Goal: Task Accomplishment & Management: Use online tool/utility

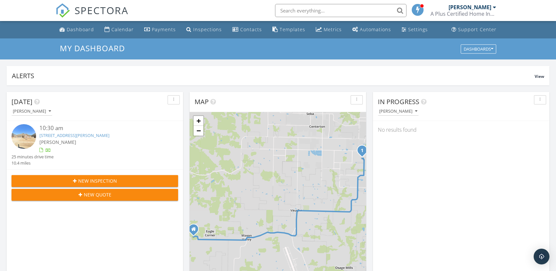
scroll to position [608, 566]
click at [22, 143] on img at bounding box center [23, 136] width 25 height 25
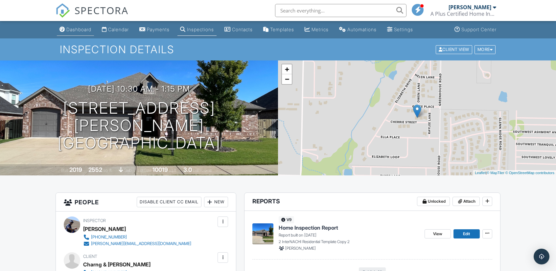
click at [73, 30] on div "Dashboard" at bounding box center [78, 30] width 25 height 6
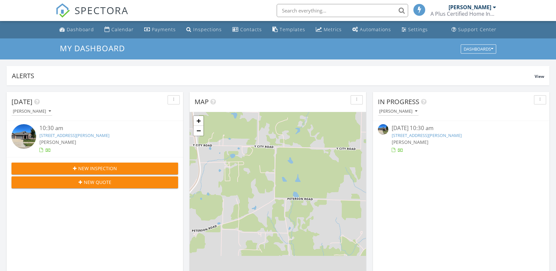
scroll to position [608, 566]
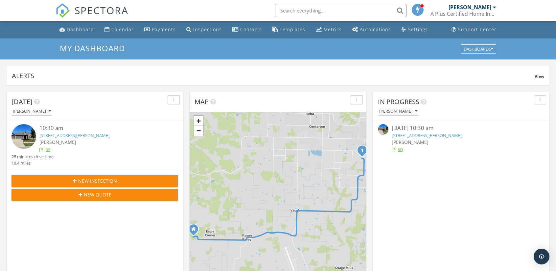
click at [385, 130] on img at bounding box center [383, 129] width 11 height 11
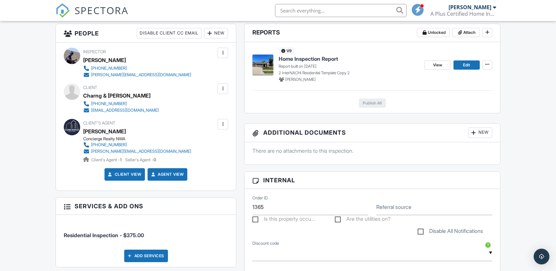
scroll to position [118, 0]
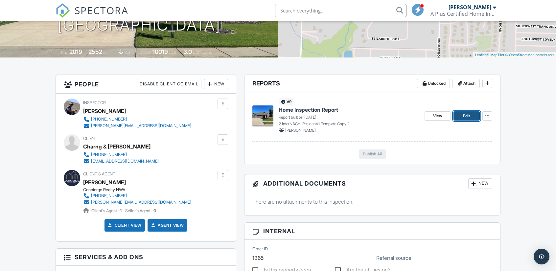
click at [465, 117] on span "Edit" at bounding box center [466, 116] width 7 height 7
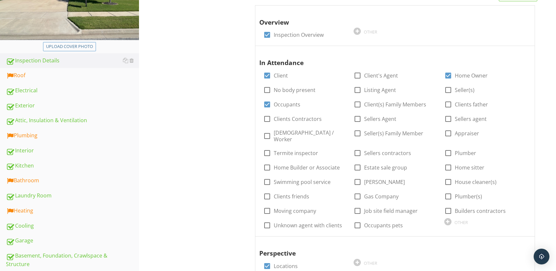
scroll to position [131, 0]
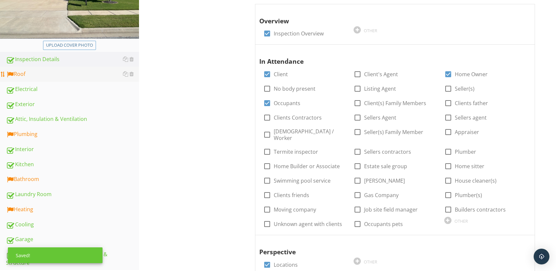
click at [20, 73] on div "Roof" at bounding box center [72, 74] width 133 height 9
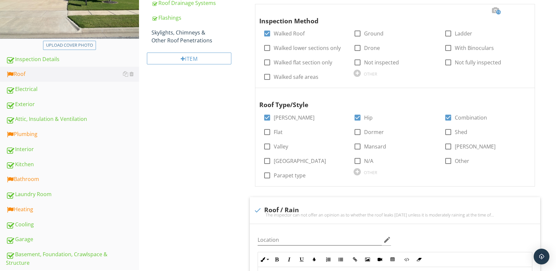
scroll to position [33, 0]
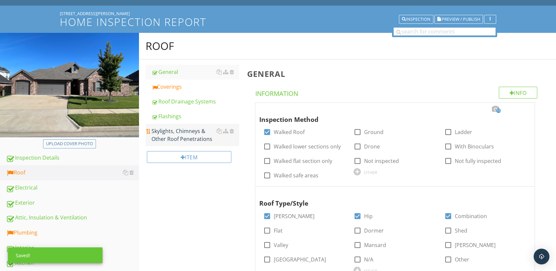
click at [179, 139] on div "Skylights, Chimneys & Other Roof Penetrations" at bounding box center [195, 135] width 88 height 16
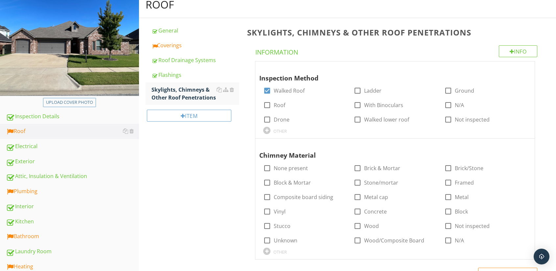
scroll to position [164, 0]
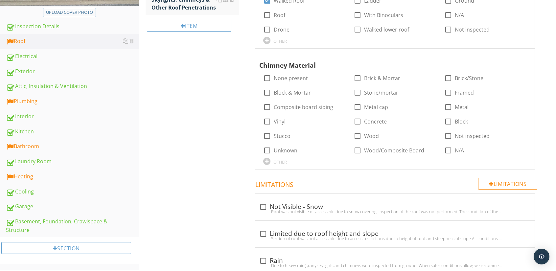
click at [254, 92] on span "Inspection Method check_box Walked Roof check_box_outline_blank Ladder check_bo…" at bounding box center [396, 70] width 298 height 198
click at [270, 77] on div at bounding box center [266, 78] width 11 height 11
checkbox input "true"
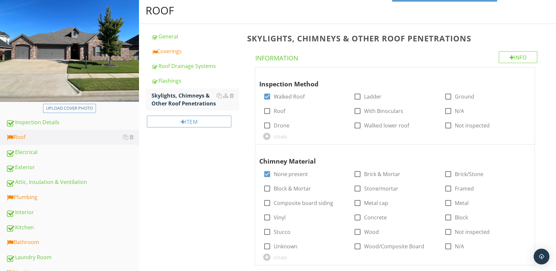
scroll to position [0, 0]
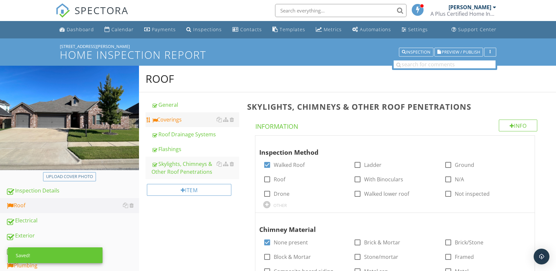
click at [169, 117] on div "Coverings" at bounding box center [195, 120] width 88 height 8
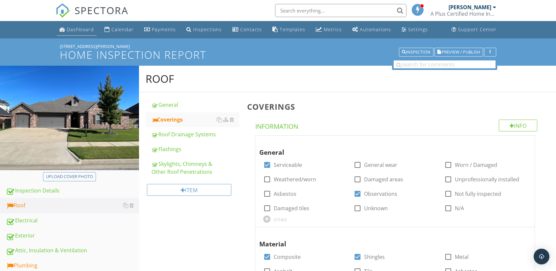
click at [77, 27] on div "Dashboard" at bounding box center [80, 29] width 27 height 6
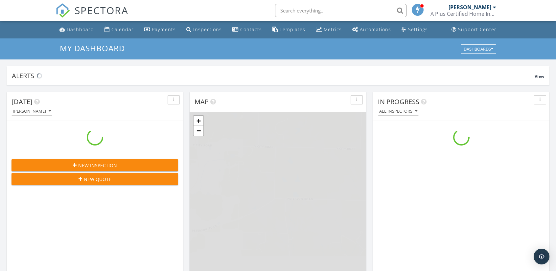
scroll to position [608, 566]
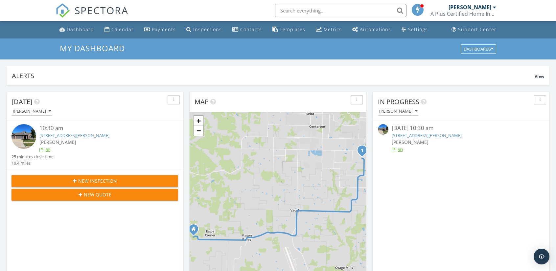
click at [382, 130] on img at bounding box center [383, 129] width 11 height 11
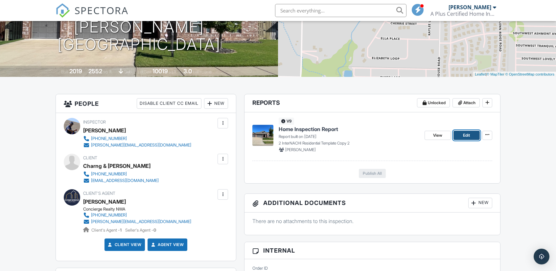
click at [463, 136] on span "Edit" at bounding box center [466, 135] width 7 height 7
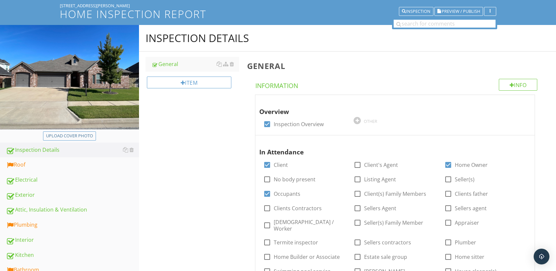
scroll to position [98, 0]
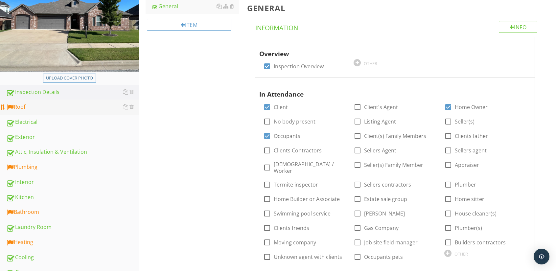
click at [19, 107] on div "Roof" at bounding box center [72, 107] width 133 height 9
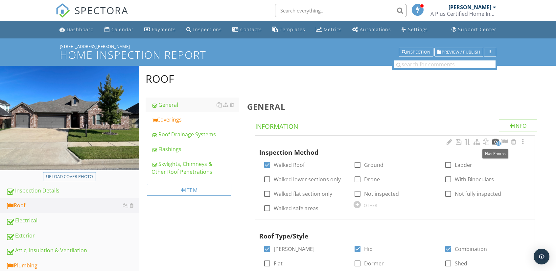
click at [495, 141] on div at bounding box center [495, 142] width 8 height 7
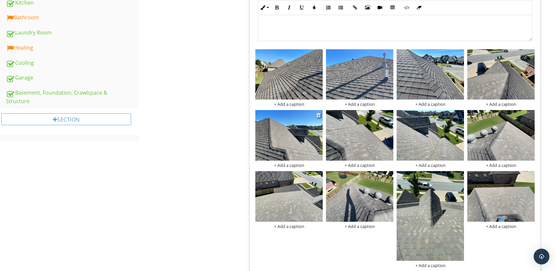
scroll to position [295, 0]
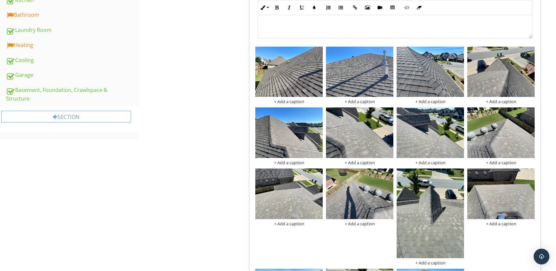
click at [389, 112] on div at bounding box center [389, 112] width 4 height 5
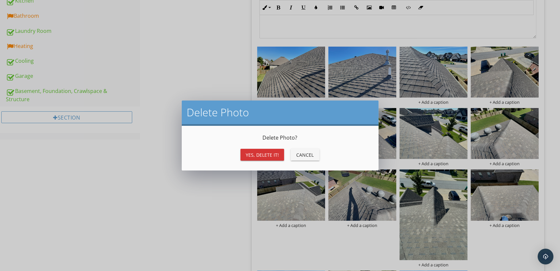
click at [274, 153] on div "Yes, Delete it!" at bounding box center [262, 154] width 33 height 7
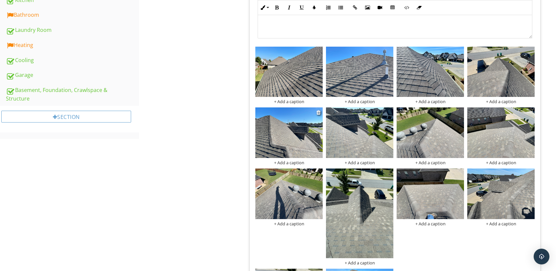
click at [308, 133] on img at bounding box center [288, 132] width 67 height 51
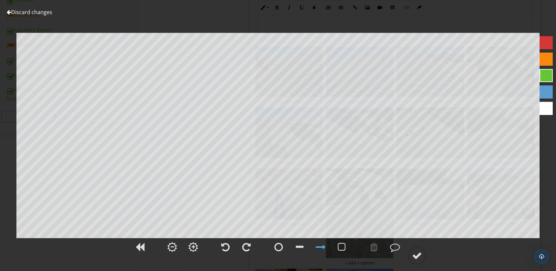
click at [11, 12] on div at bounding box center [9, 12] width 5 height 5
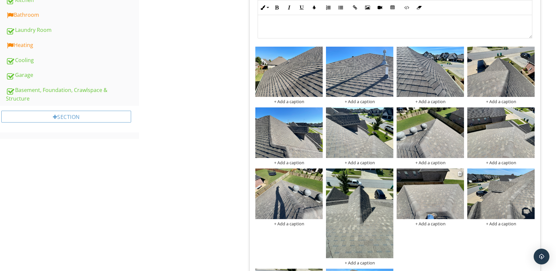
click at [437, 207] on img at bounding box center [429, 193] width 67 height 51
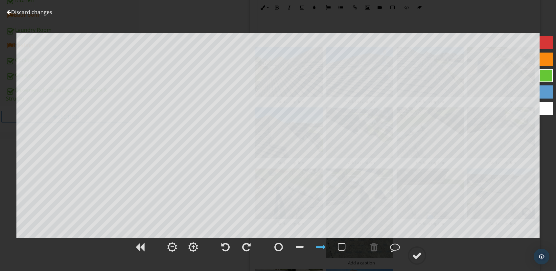
click at [9, 11] on div at bounding box center [9, 12] width 5 height 5
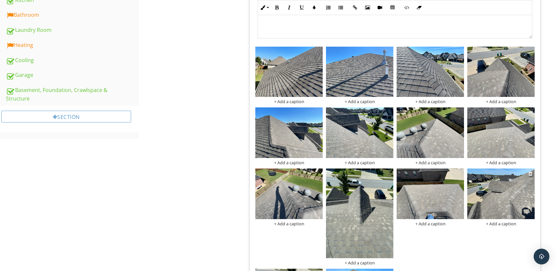
click at [503, 184] on img at bounding box center [500, 193] width 67 height 51
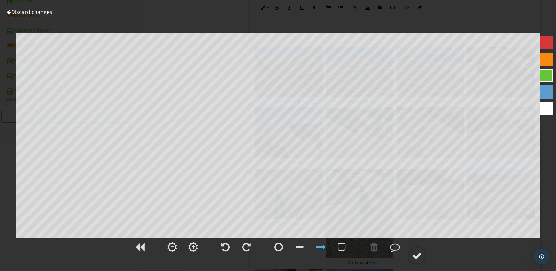
click at [9, 11] on div at bounding box center [9, 12] width 5 height 5
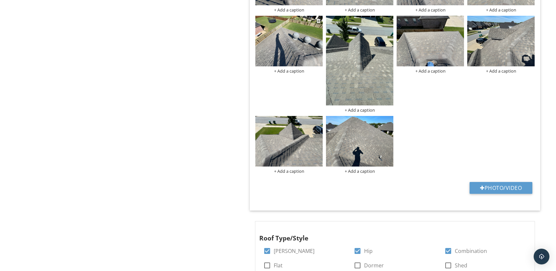
scroll to position [492, 0]
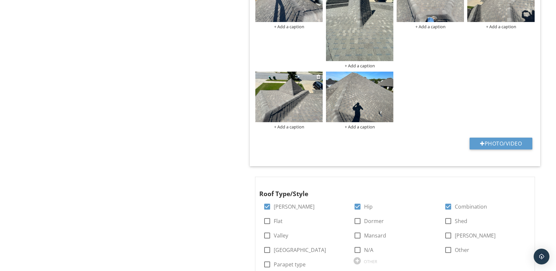
click at [296, 102] on img at bounding box center [288, 97] width 67 height 51
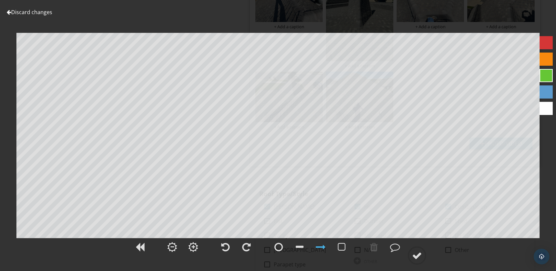
click at [10, 11] on div at bounding box center [9, 12] width 5 height 5
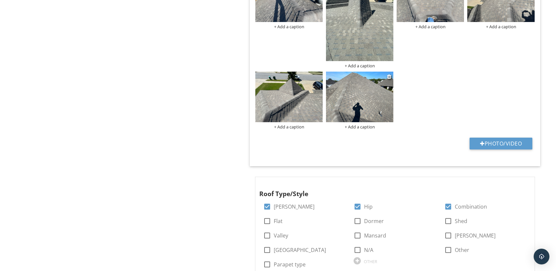
click at [357, 111] on img at bounding box center [359, 97] width 67 height 51
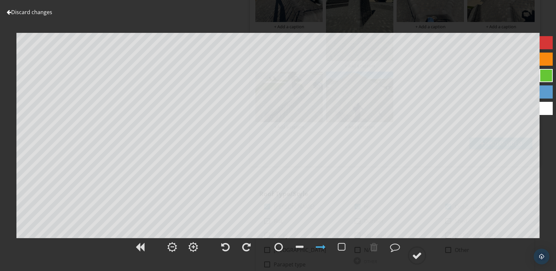
click at [8, 12] on div at bounding box center [9, 12] width 5 height 5
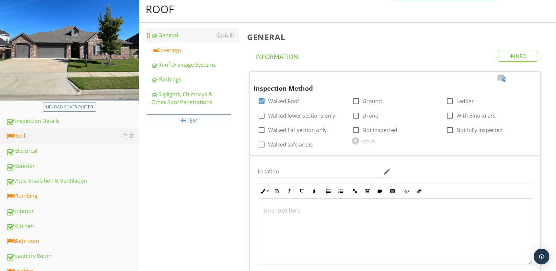
scroll to position [33, 0]
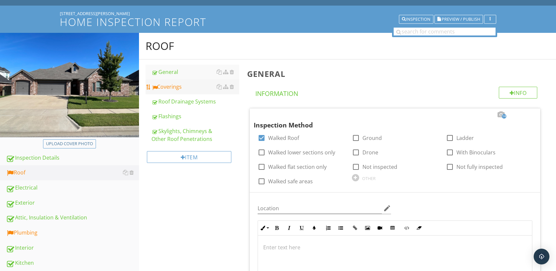
click at [164, 86] on div "Coverings" at bounding box center [195, 87] width 88 height 8
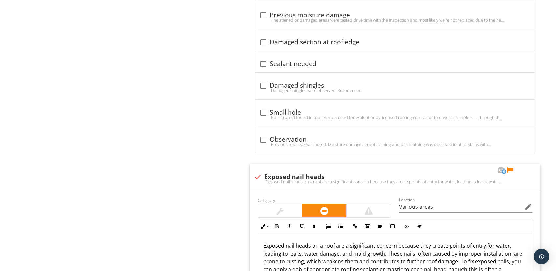
scroll to position [2856, 0]
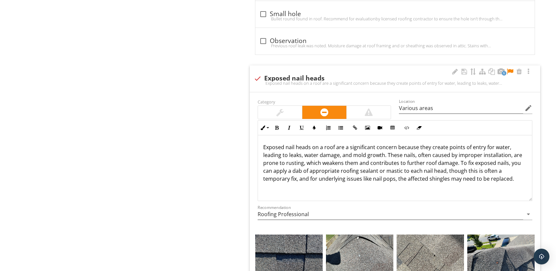
click at [374, 143] on p "Exposed nail heads on a roof are a significant concern because they create poin…" at bounding box center [394, 162] width 263 height 39
click at [403, 143] on p "Exposed nail heads on a roof are a concern because they create points of entry …" at bounding box center [394, 162] width 263 height 39
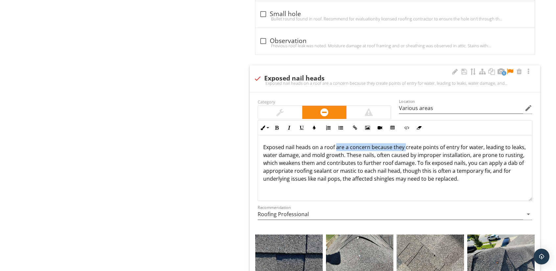
drag, startPoint x: 403, startPoint y: 130, endPoint x: 335, endPoint y: 125, distance: 67.8
click at [335, 135] on div "Exposed nail heads on a roof are a concern because they create points of entry …" at bounding box center [395, 168] width 274 height 66
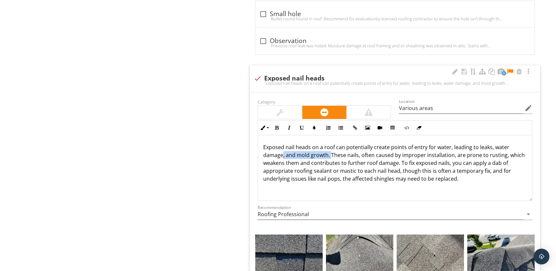
drag, startPoint x: 331, startPoint y: 141, endPoint x: 282, endPoint y: 140, distance: 48.6
click at [282, 143] on p "Exposed nail heads on a roof can potentially create points of entry for water, …" at bounding box center [394, 162] width 263 height 39
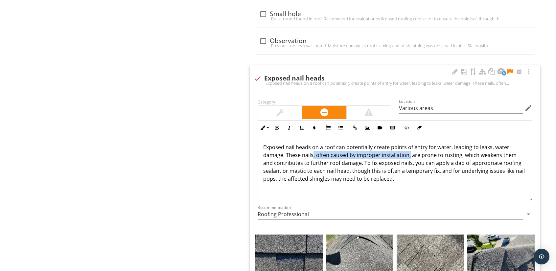
drag, startPoint x: 408, startPoint y: 142, endPoint x: 313, endPoint y: 142, distance: 95.5
click at [313, 143] on p "Exposed nail heads on a roof can potentially create points of entry for water, …" at bounding box center [394, 162] width 263 height 39
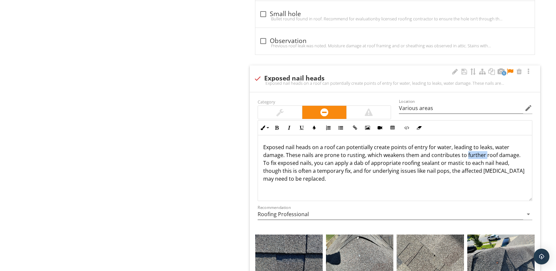
drag, startPoint x: 484, startPoint y: 140, endPoint x: 466, endPoint y: 137, distance: 18.2
click at [466, 143] on p "Exposed nail heads on a roof can potentially create points of entry for water, …" at bounding box center [394, 162] width 263 height 39
click at [492, 143] on p "Exposed nail heads on a roof can potentially create points of entry for water, …" at bounding box center [394, 162] width 263 height 39
click at [320, 149] on p "Exposed nail heads on a roof can potentially create points of entry for water, …" at bounding box center [394, 162] width 263 height 39
click at [324, 148] on p "Exposed nail heads on a roof can potentially create points of entry for water, …" at bounding box center [394, 162] width 263 height 39
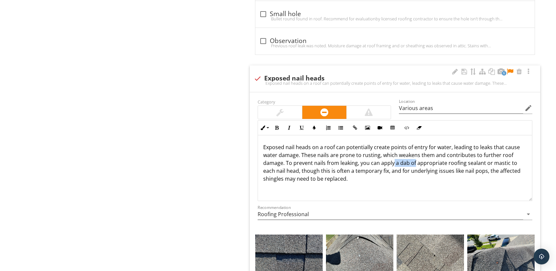
drag, startPoint x: 414, startPoint y: 147, endPoint x: 393, endPoint y: 147, distance: 21.7
click at [393, 147] on p "Exposed nail heads on a roof can potentially create points of entry for water, …" at bounding box center [394, 162] width 263 height 39
click at [425, 147] on p "Exposed nail heads on a roof can potentially create points of entry for water, …" at bounding box center [394, 162] width 263 height 39
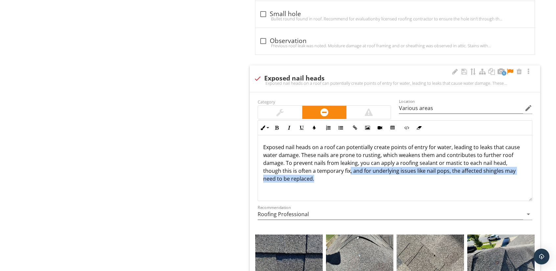
drag, startPoint x: 349, startPoint y: 159, endPoint x: 407, endPoint y: 172, distance: 59.7
click at [407, 172] on div "Exposed nail heads on a roof can potentially create points of entry for water, …" at bounding box center [395, 168] width 274 height 66
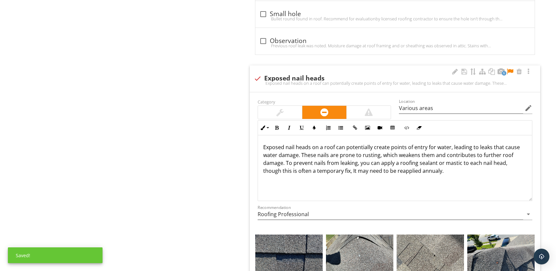
click at [436, 156] on p "Exposed nail heads on a roof can potentially create points of entry for water, …" at bounding box center [394, 159] width 263 height 32
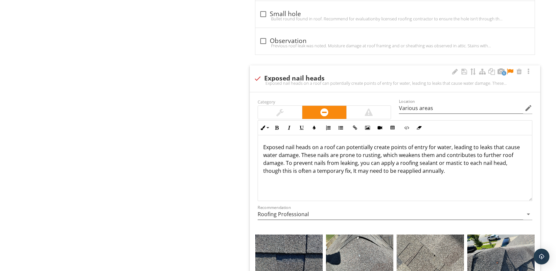
click at [457, 160] on p "Exposed nail heads on a roof can potentially create points of entry for water, …" at bounding box center [394, 159] width 263 height 32
click at [509, 68] on div at bounding box center [510, 71] width 8 height 7
click at [452, 156] on p "Exposed nail heads on a roof can potentially create points of entry for water, …" at bounding box center [394, 159] width 263 height 32
click at [294, 165] on p "Exposed nail heads on a roof can potentially create points of entry for water, …" at bounding box center [394, 162] width 263 height 39
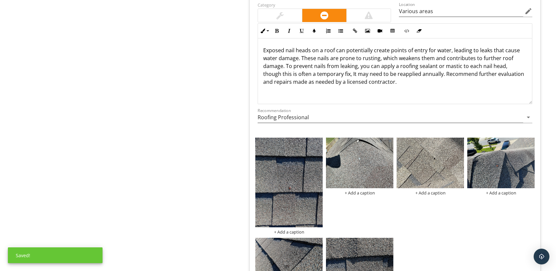
scroll to position [2955, 0]
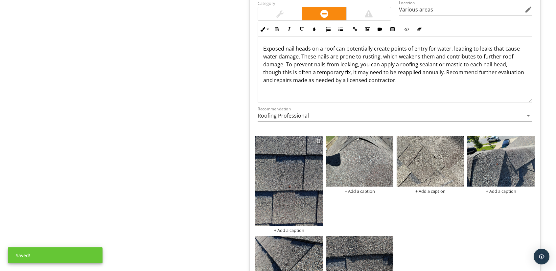
click at [289, 167] on img at bounding box center [288, 181] width 67 height 90
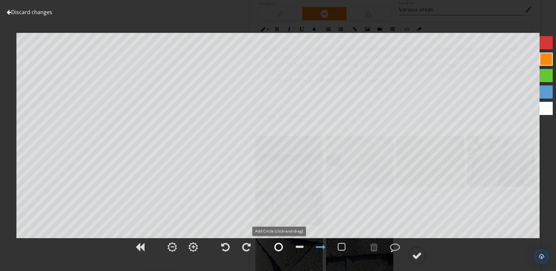
click at [277, 247] on div at bounding box center [278, 247] width 9 height 10
click at [415, 256] on div at bounding box center [417, 256] width 10 height 10
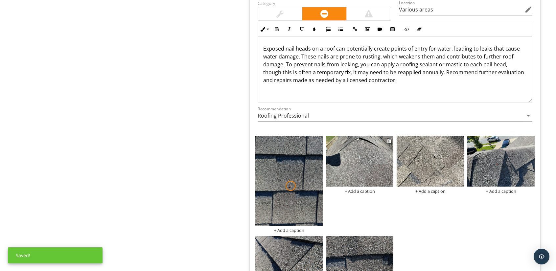
click at [346, 161] on img at bounding box center [359, 161] width 67 height 51
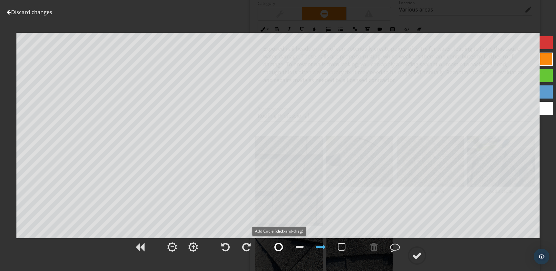
click at [276, 246] on div at bounding box center [278, 247] width 9 height 10
click at [415, 255] on div at bounding box center [417, 256] width 10 height 10
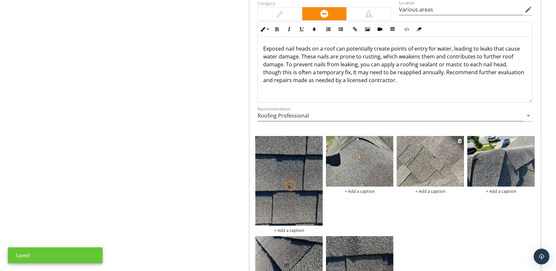
click at [440, 156] on img at bounding box center [429, 161] width 67 height 51
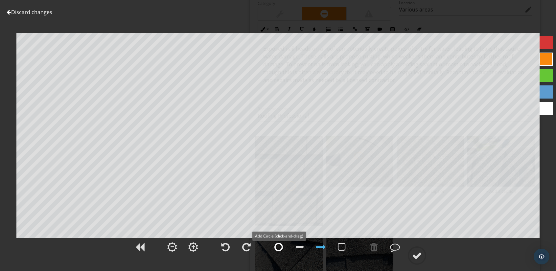
click at [278, 245] on div at bounding box center [278, 247] width 9 height 10
click at [416, 254] on div at bounding box center [417, 256] width 10 height 10
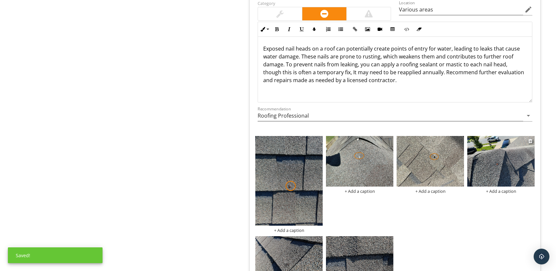
click at [489, 157] on img at bounding box center [500, 161] width 67 height 51
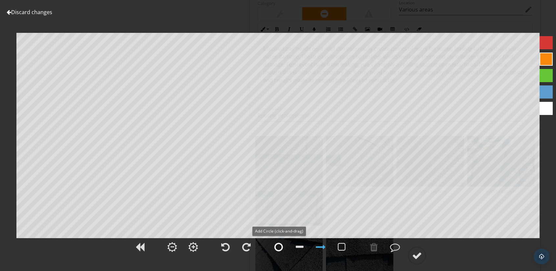
click at [277, 246] on div at bounding box center [278, 247] width 9 height 10
click at [419, 255] on div at bounding box center [417, 256] width 10 height 10
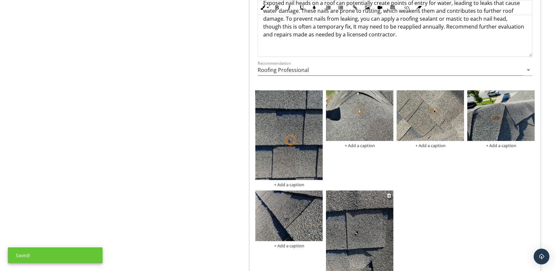
scroll to position [3021, 0]
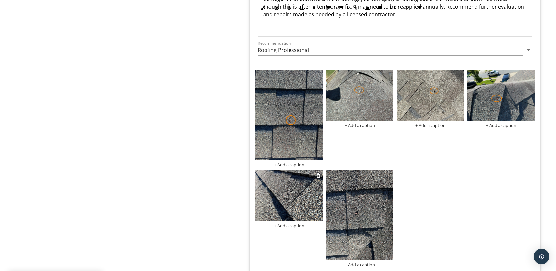
click at [288, 179] on img at bounding box center [288, 195] width 67 height 51
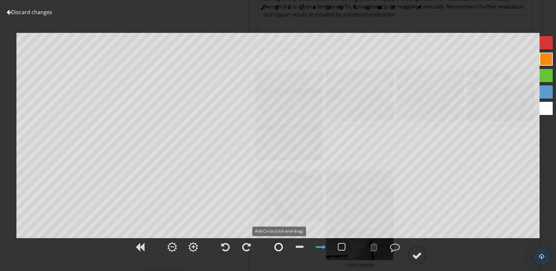
click at [276, 244] on div at bounding box center [278, 247] width 9 height 10
click at [419, 252] on div at bounding box center [417, 256] width 10 height 10
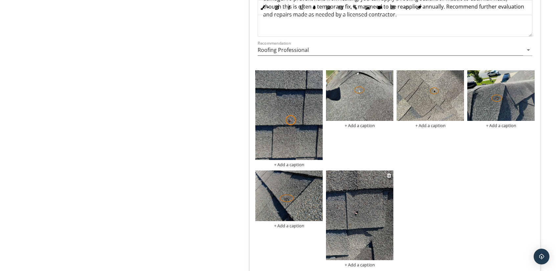
click at [366, 207] on img at bounding box center [359, 215] width 67 height 90
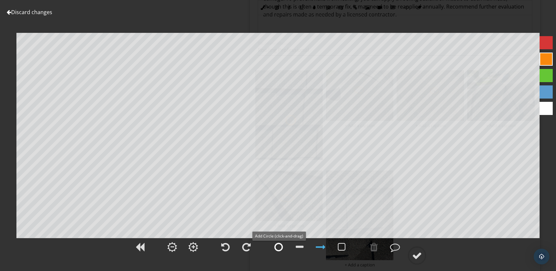
click at [277, 245] on div at bounding box center [278, 247] width 9 height 10
click at [414, 252] on div at bounding box center [417, 256] width 10 height 10
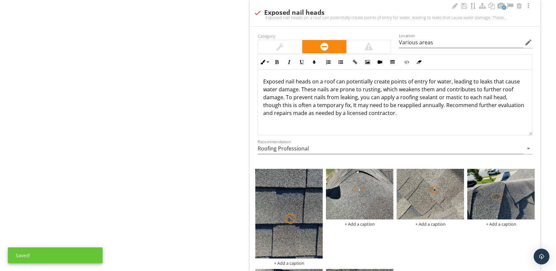
scroll to position [2824, 0]
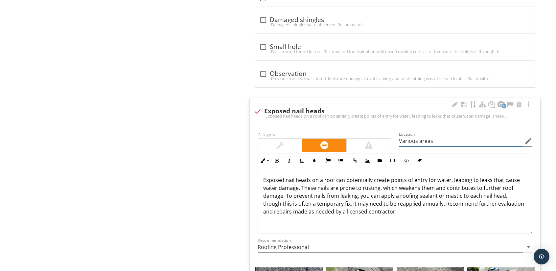
click at [457, 136] on input "Various areas" at bounding box center [461, 141] width 124 height 11
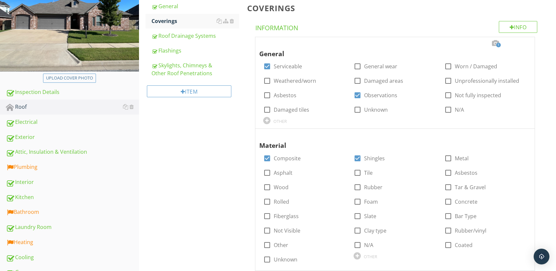
scroll to position [295, 0]
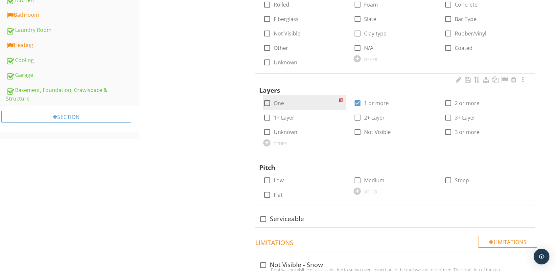
type input "Various areas on roof"
click at [269, 102] on div at bounding box center [266, 103] width 11 height 11
checkbox input "true"
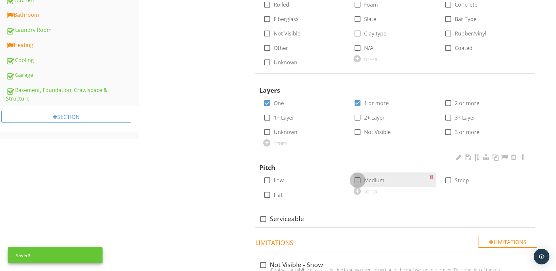
click at [358, 179] on div at bounding box center [357, 180] width 11 height 11
checkbox input "true"
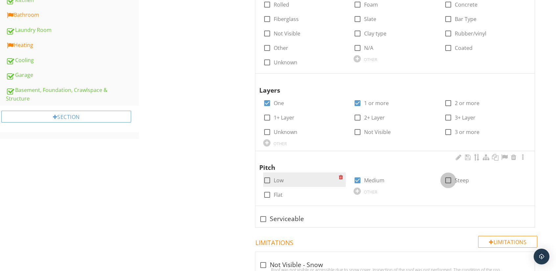
drag, startPoint x: 446, startPoint y: 179, endPoint x: 309, endPoint y: 175, distance: 137.0
click at [445, 180] on div at bounding box center [447, 180] width 11 height 11
checkbox input "true"
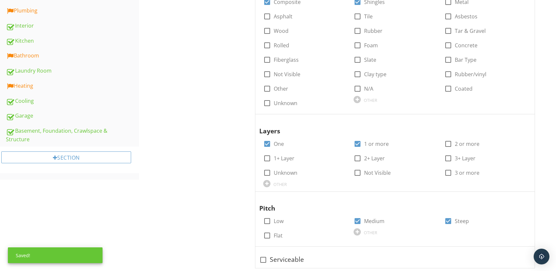
scroll to position [131, 0]
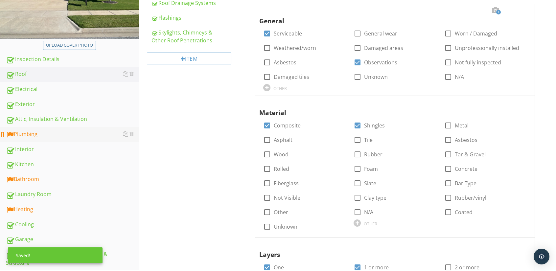
click at [26, 133] on div "Plumbing" at bounding box center [72, 134] width 133 height 9
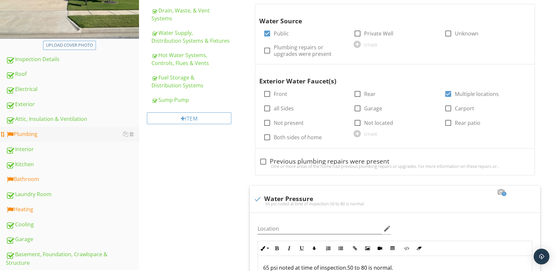
click at [22, 133] on div "Plumbing" at bounding box center [72, 134] width 133 height 9
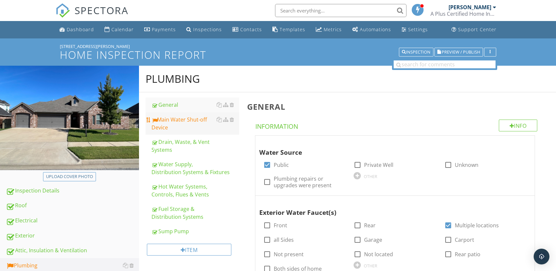
click at [162, 119] on div "Main Water Shut-off Device" at bounding box center [195, 124] width 88 height 16
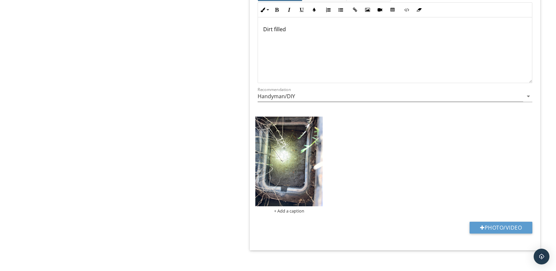
scroll to position [551, 0]
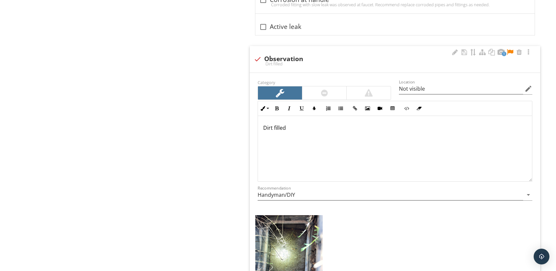
click at [265, 124] on p "Dirt filled" at bounding box center [394, 128] width 263 height 8
click at [291, 124] on p "Dirt filled" at bounding box center [394, 128] width 263 height 8
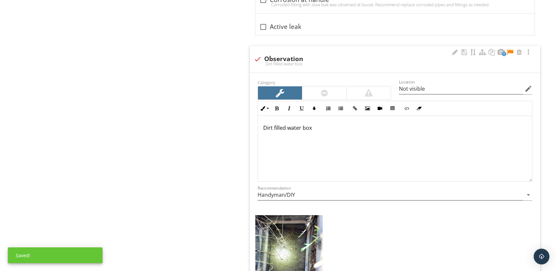
click at [302, 124] on p "Dirt filled water box" at bounding box center [394, 128] width 263 height 8
click at [326, 124] on p "Dirt filled water valve box" at bounding box center [394, 128] width 263 height 8
click at [510, 49] on div at bounding box center [510, 52] width 8 height 7
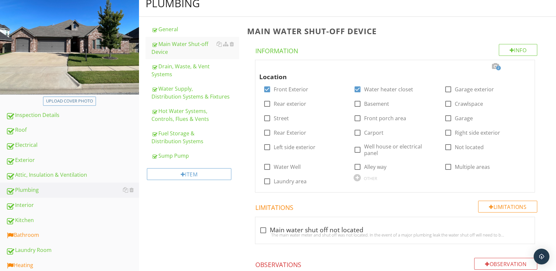
scroll to position [58, 0]
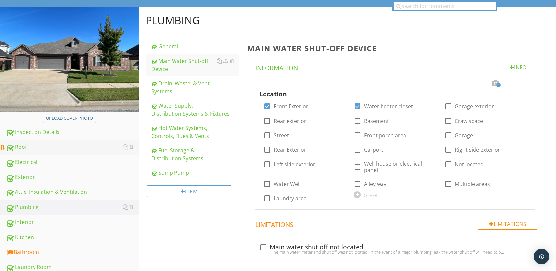
click at [14, 145] on div "Roof" at bounding box center [72, 147] width 133 height 9
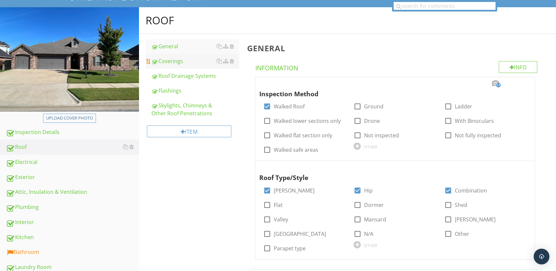
click at [176, 60] on div "Coverings" at bounding box center [195, 61] width 88 height 8
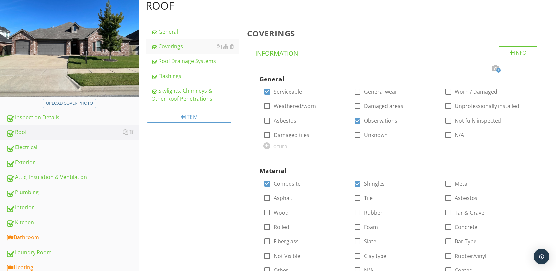
scroll to position [131, 0]
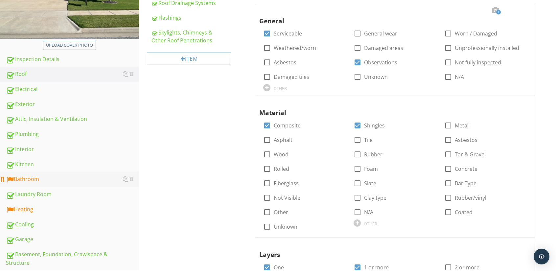
click at [17, 177] on div "Bathroom" at bounding box center [72, 179] width 133 height 9
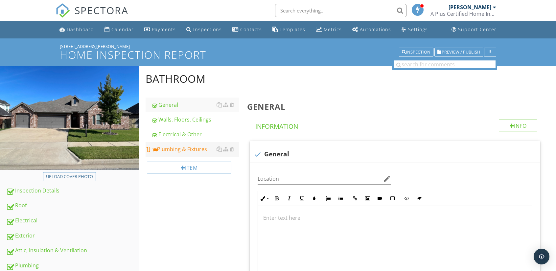
click at [167, 148] on div "Plumbing & Fixtures" at bounding box center [195, 149] width 88 height 8
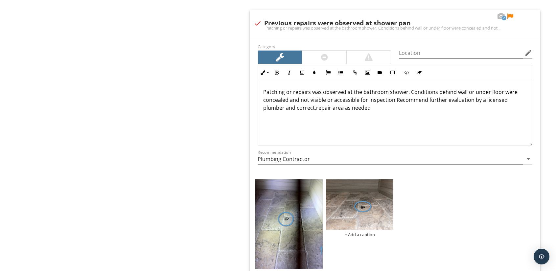
scroll to position [1970, 0]
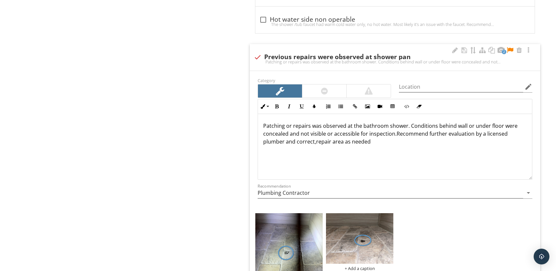
click at [369, 142] on p "Patching or repairs was observed at the bathroom shower. Conditions behind wall…" at bounding box center [394, 134] width 263 height 24
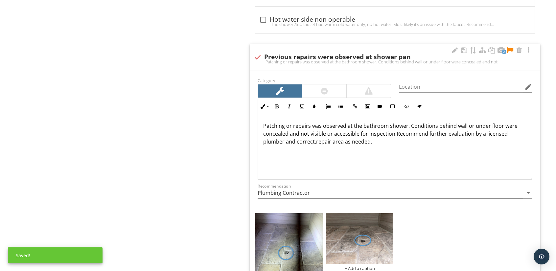
click at [314, 139] on p "Patching or repairs was observed at the bathroom shower. Conditions behind wall…" at bounding box center [394, 134] width 263 height 24
click at [394, 131] on p "Patching or repairs was observed at the bathroom shower. Conditions behind wall…" at bounding box center [394, 134] width 263 height 24
click at [511, 47] on div at bounding box center [510, 50] width 8 height 7
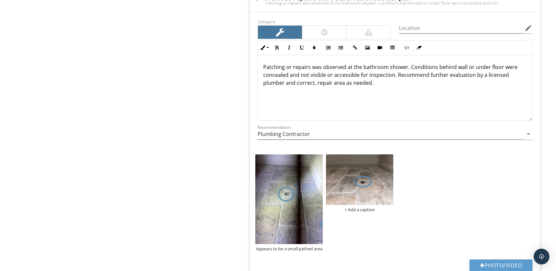
scroll to position [2036, 0]
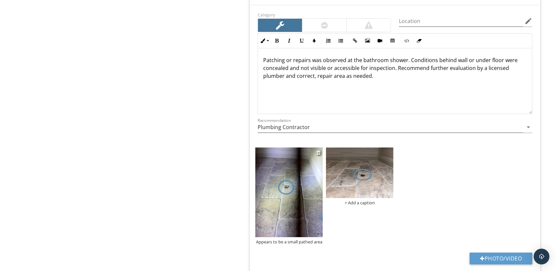
click at [265, 193] on img at bounding box center [288, 192] width 67 height 90
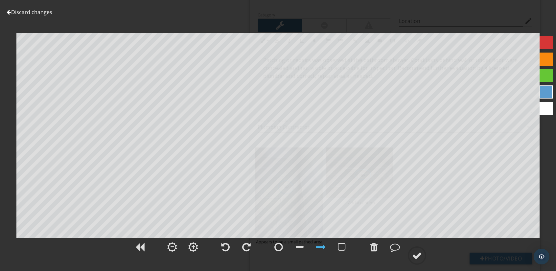
click at [8, 12] on div at bounding box center [9, 12] width 5 height 5
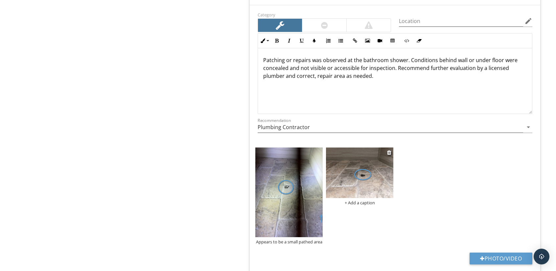
click at [349, 162] on img at bounding box center [359, 172] width 67 height 51
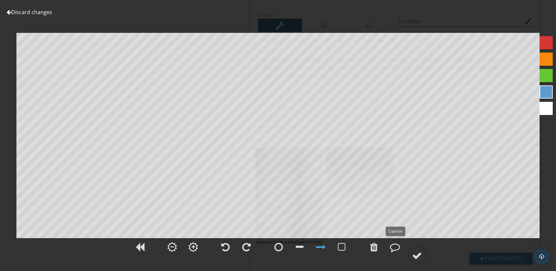
click at [394, 248] on div at bounding box center [395, 247] width 10 height 10
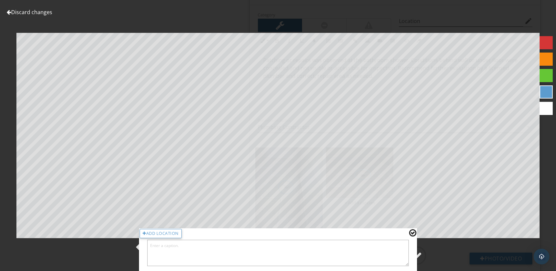
click at [183, 251] on textarea at bounding box center [277, 253] width 261 height 26
type textarea "Old silicone type patch"
click at [410, 231] on div at bounding box center [412, 233] width 7 height 9
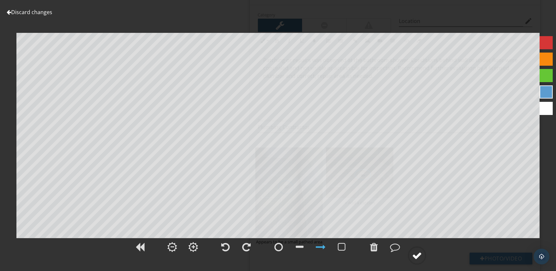
click at [417, 254] on div at bounding box center [417, 256] width 10 height 10
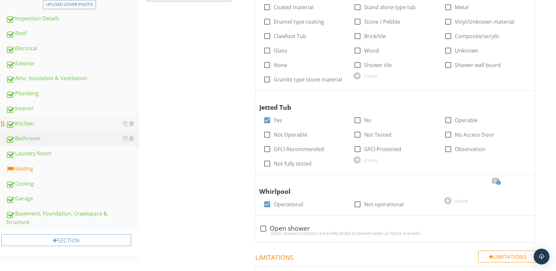
scroll to position [197, 0]
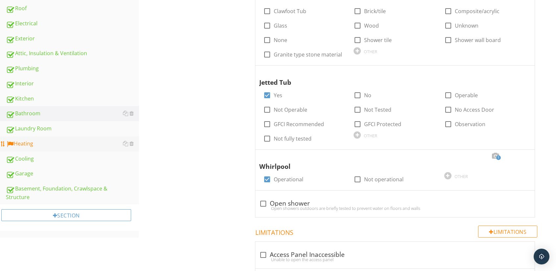
click at [19, 142] on div "Heating" at bounding box center [72, 144] width 133 height 9
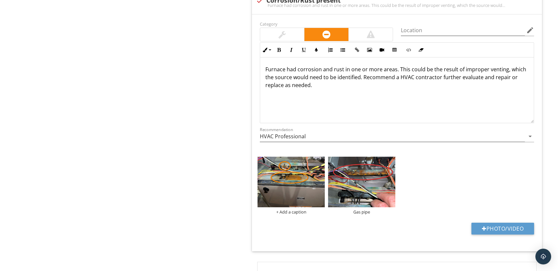
scroll to position [1674, 0]
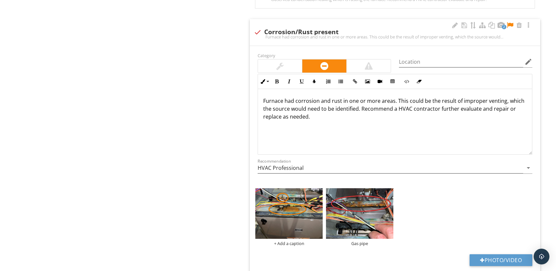
click at [505, 97] on p "Furnace had corrosion and rust in one or more areas. This could be the result o…" at bounding box center [394, 109] width 263 height 24
click at [408, 111] on p "Furnace had corrosion and rust in one or more areas. This could be the result o…" at bounding box center [394, 109] width 263 height 24
click at [302, 211] on img at bounding box center [288, 213] width 67 height 51
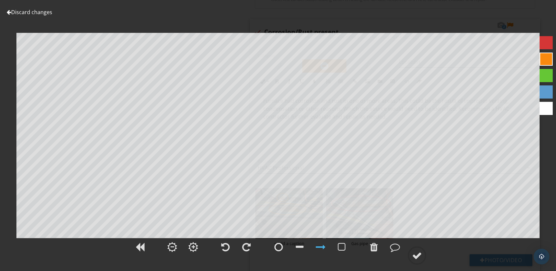
click at [7, 11] on div at bounding box center [9, 12] width 5 height 5
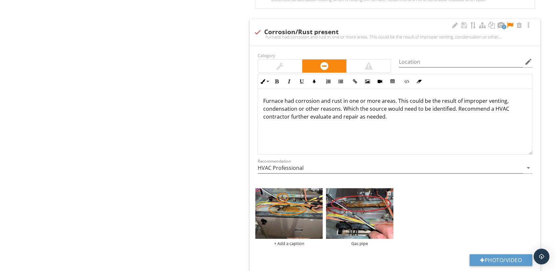
click at [347, 213] on img at bounding box center [359, 213] width 67 height 51
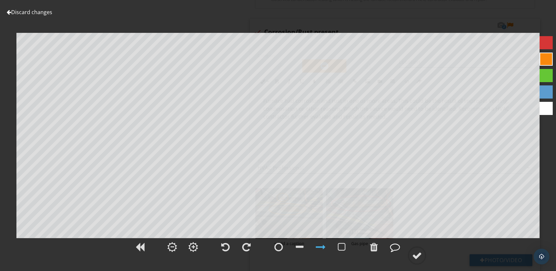
click at [394, 248] on div at bounding box center [395, 247] width 10 height 10
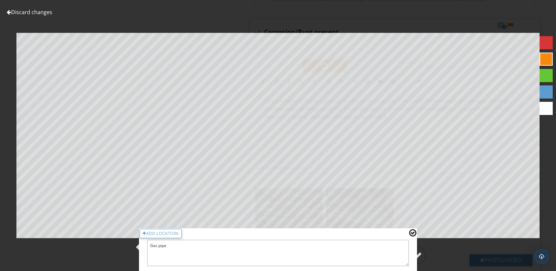
click at [413, 234] on div at bounding box center [412, 233] width 7 height 9
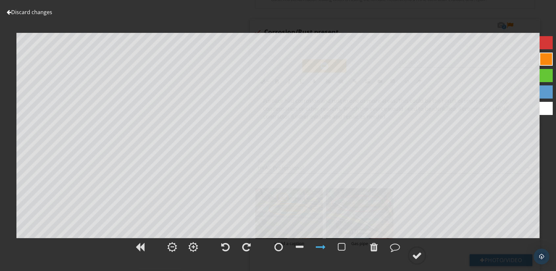
click at [9, 10] on div at bounding box center [9, 12] width 5 height 5
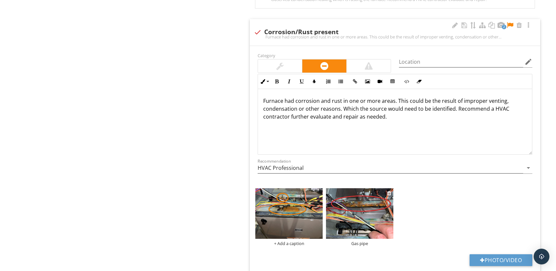
click at [346, 219] on img at bounding box center [359, 213] width 67 height 51
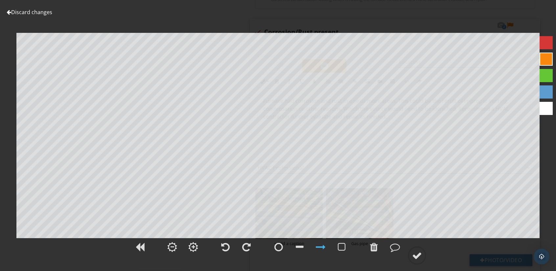
click at [10, 12] on div at bounding box center [9, 12] width 5 height 5
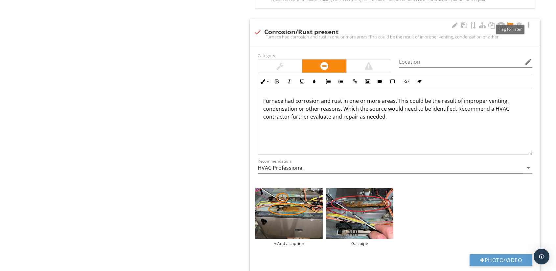
click at [511, 22] on div at bounding box center [510, 25] width 8 height 7
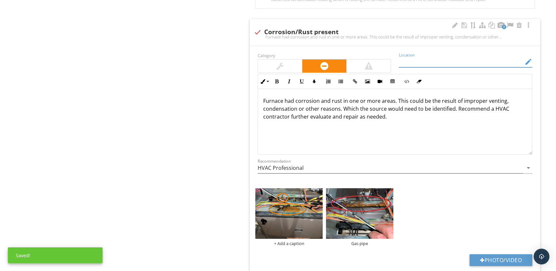
click at [464, 56] on input "Location" at bounding box center [461, 61] width 124 height 11
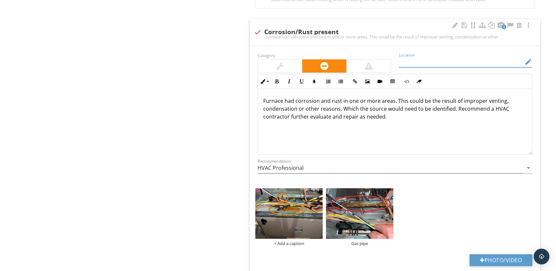
click at [528, 58] on icon "edit" at bounding box center [528, 62] width 8 height 8
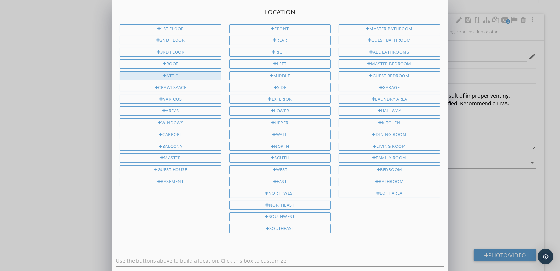
click at [175, 73] on div "Attic" at bounding box center [170, 75] width 101 height 9
type input "Attic"
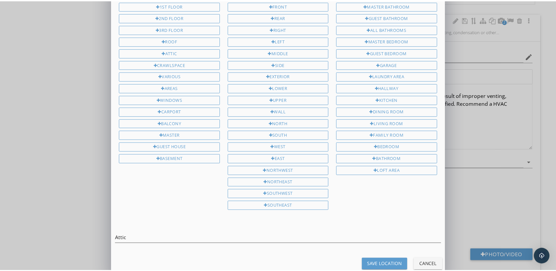
scroll to position [30, 0]
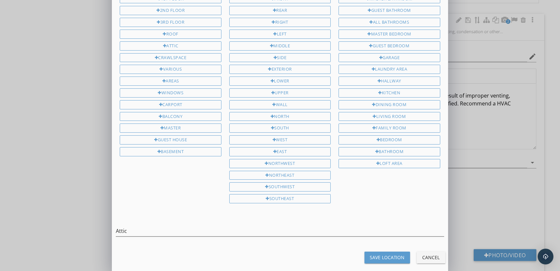
click at [381, 254] on div "Save Location" at bounding box center [387, 257] width 35 height 7
type input "Attic"
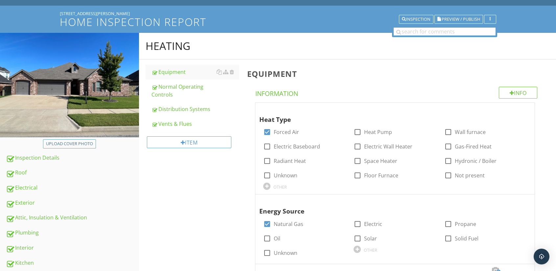
scroll to position [0, 0]
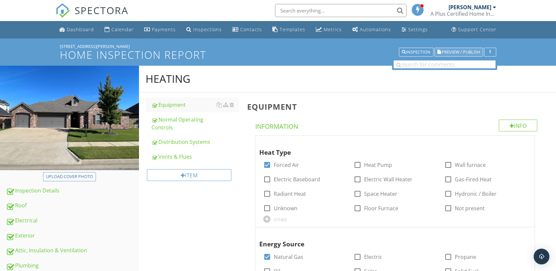
click at [457, 50] on span "Preview / Publish" at bounding box center [460, 52] width 38 height 4
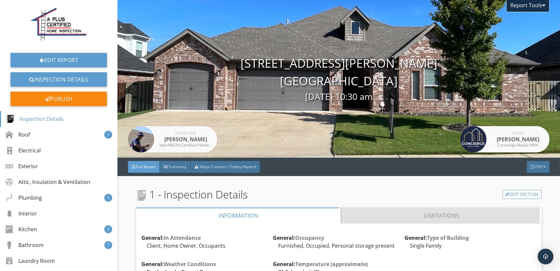
click at [416, 215] on link "Limitations" at bounding box center [441, 216] width 201 height 16
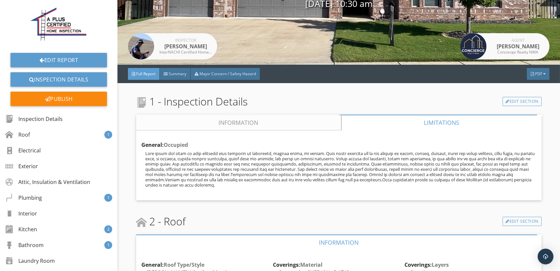
scroll to position [98, 0]
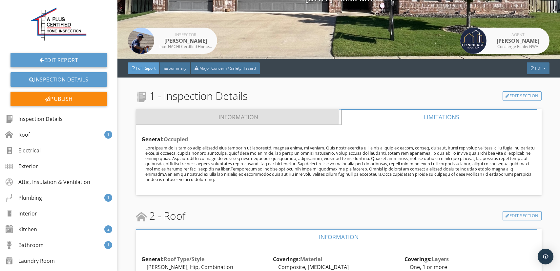
click at [237, 115] on link "Information" at bounding box center [238, 117] width 205 height 16
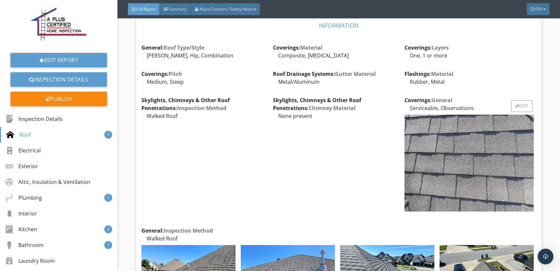
scroll to position [985, 0]
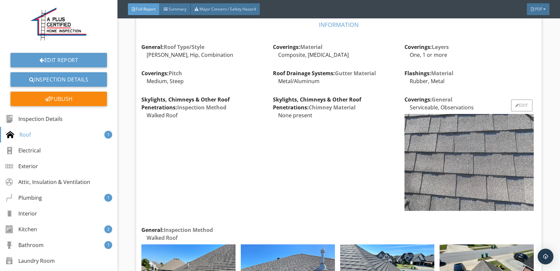
click at [427, 175] on img at bounding box center [469, 162] width 129 height 97
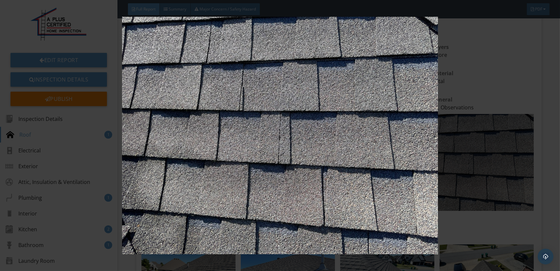
click at [341, 176] on img at bounding box center [280, 135] width 513 height 237
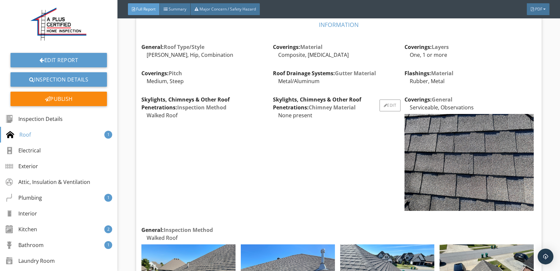
scroll to position [1116, 0]
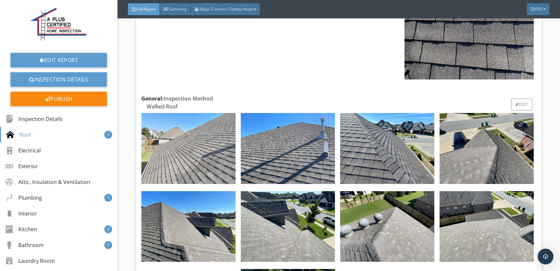
click at [196, 150] on img at bounding box center [189, 148] width 94 height 71
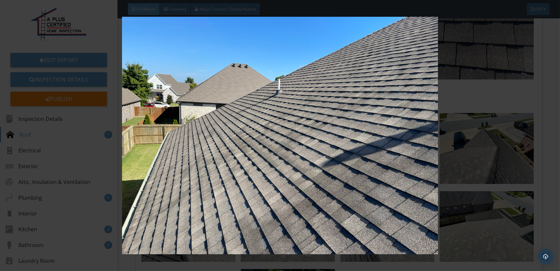
click at [248, 162] on img at bounding box center [280, 135] width 513 height 237
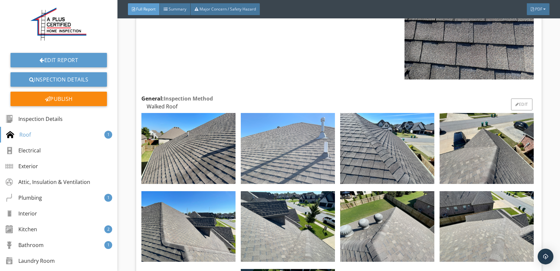
click at [263, 159] on img at bounding box center [288, 148] width 94 height 71
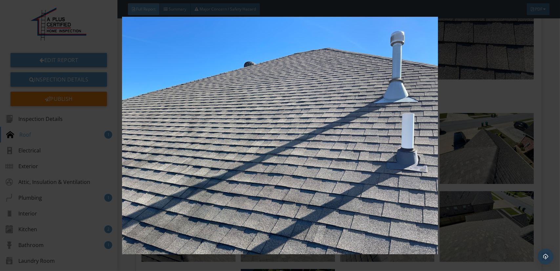
click at [375, 153] on img at bounding box center [280, 135] width 513 height 237
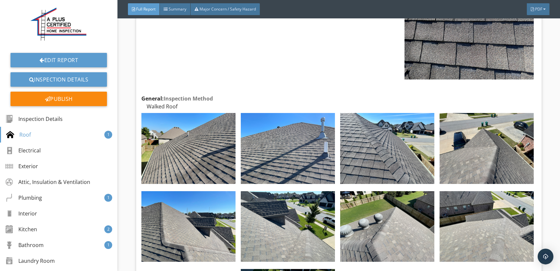
click at [394, 156] on img at bounding box center [387, 148] width 94 height 71
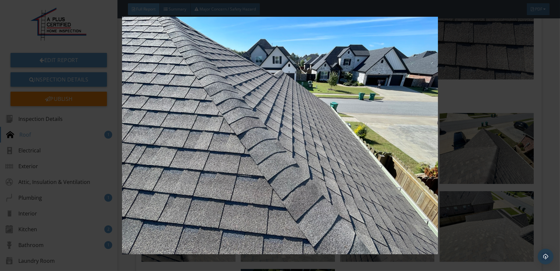
click at [361, 168] on img at bounding box center [280, 135] width 513 height 237
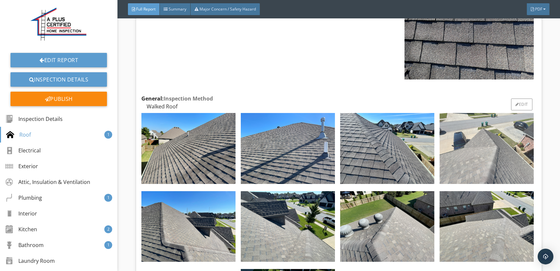
click at [448, 159] on img at bounding box center [487, 148] width 94 height 71
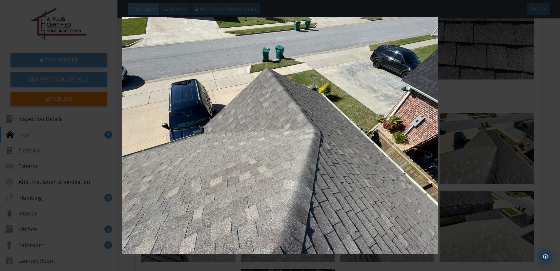
click at [329, 174] on img at bounding box center [280, 135] width 513 height 237
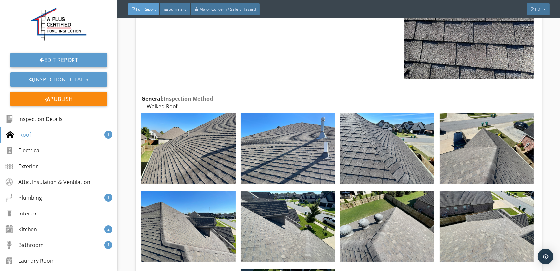
click at [329, 174] on img at bounding box center [288, 148] width 94 height 71
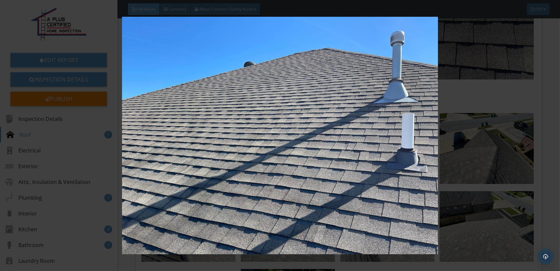
click at [431, 156] on img at bounding box center [280, 135] width 513 height 237
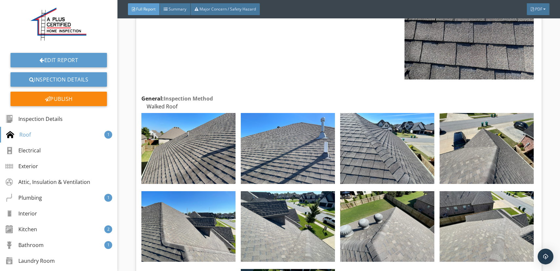
click at [454, 159] on img at bounding box center [487, 148] width 94 height 71
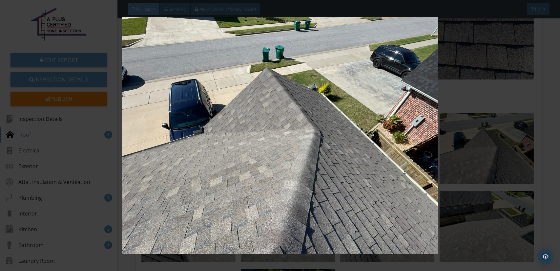
click at [267, 187] on img at bounding box center [280, 135] width 513 height 237
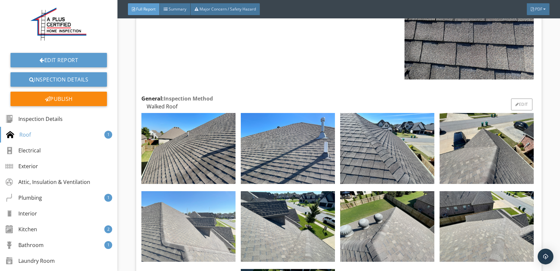
click at [223, 237] on img at bounding box center [189, 226] width 94 height 71
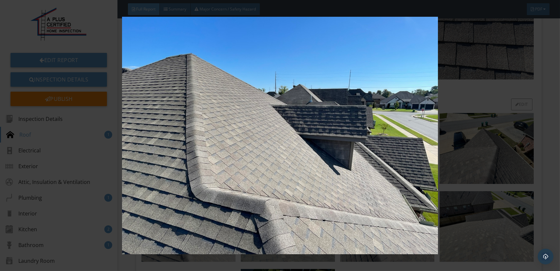
click at [223, 237] on img at bounding box center [280, 135] width 513 height 237
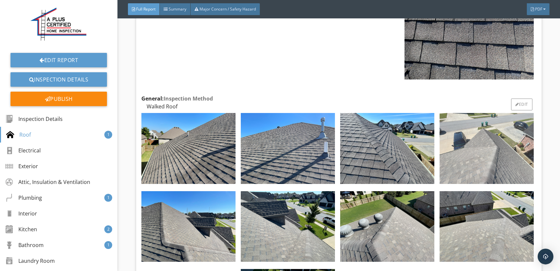
click at [486, 163] on img at bounding box center [487, 148] width 94 height 71
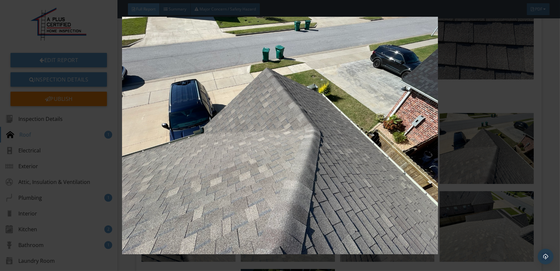
click at [340, 219] on img at bounding box center [280, 135] width 513 height 237
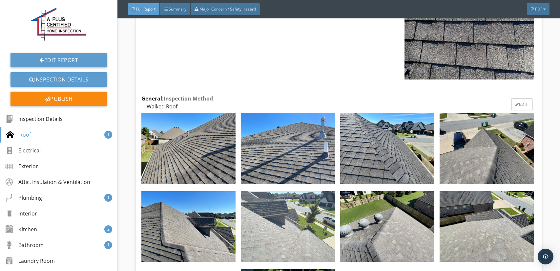
click at [311, 232] on img at bounding box center [288, 226] width 94 height 71
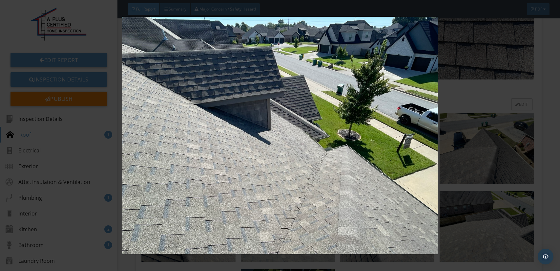
click at [311, 232] on img at bounding box center [280, 135] width 513 height 237
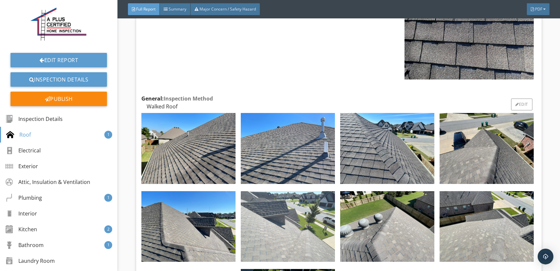
click at [282, 225] on img at bounding box center [288, 226] width 94 height 71
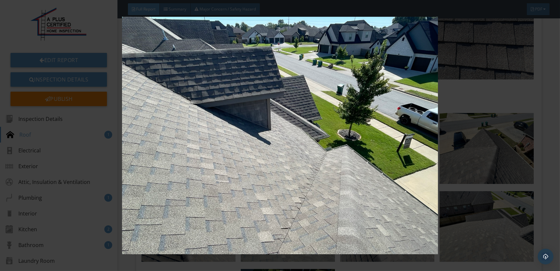
click at [296, 224] on img at bounding box center [280, 135] width 513 height 237
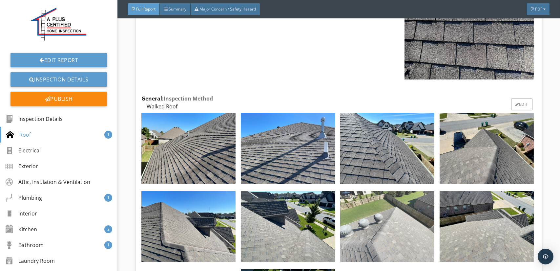
click at [360, 226] on img at bounding box center [387, 226] width 94 height 71
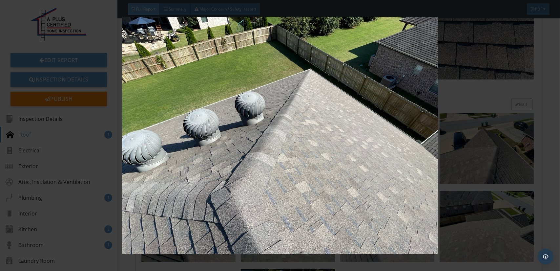
click at [360, 226] on img at bounding box center [280, 135] width 513 height 237
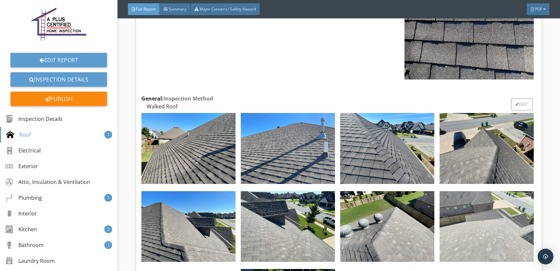
click at [442, 225] on img at bounding box center [487, 226] width 94 height 71
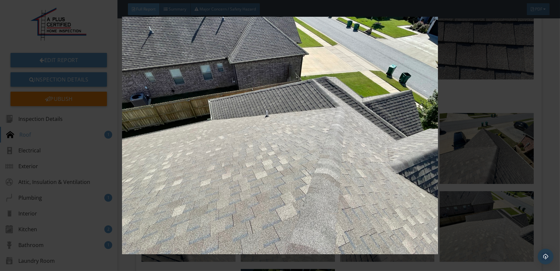
click at [294, 218] on img at bounding box center [280, 135] width 513 height 237
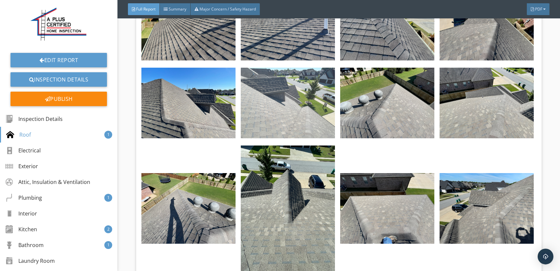
scroll to position [1248, 0]
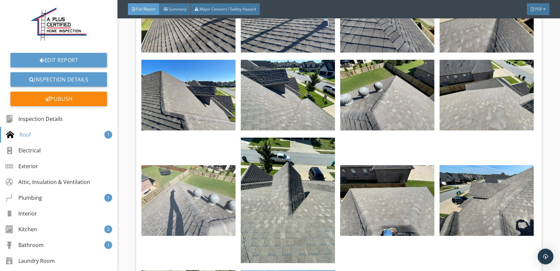
click at [188, 208] on img at bounding box center [189, 200] width 94 height 71
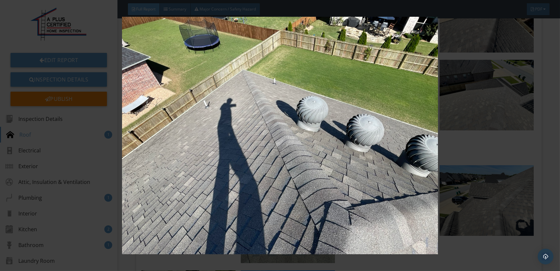
click at [236, 207] on img at bounding box center [280, 135] width 513 height 237
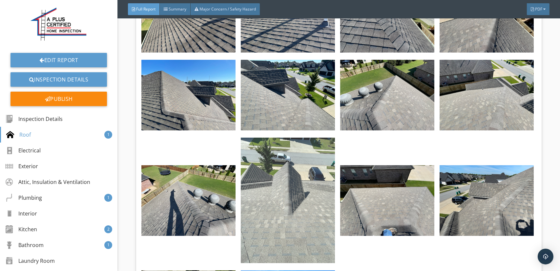
click at [303, 204] on img at bounding box center [288, 200] width 94 height 125
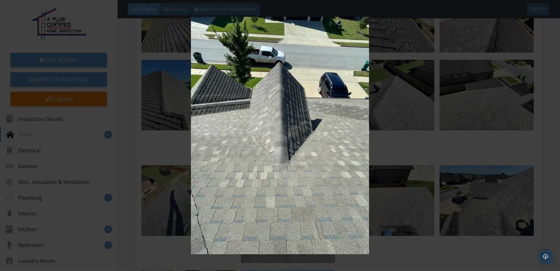
click at [303, 204] on img at bounding box center [280, 135] width 513 height 237
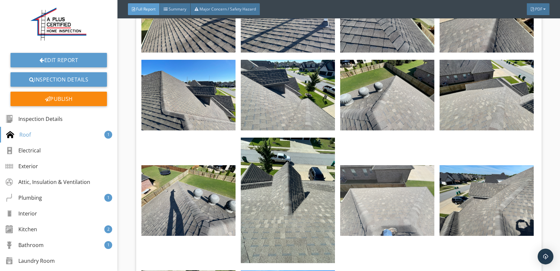
click at [400, 212] on img at bounding box center [387, 200] width 94 height 71
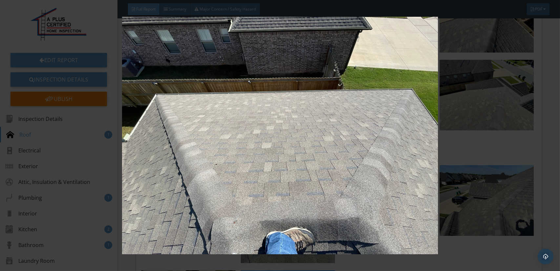
click at [333, 212] on img at bounding box center [280, 135] width 513 height 237
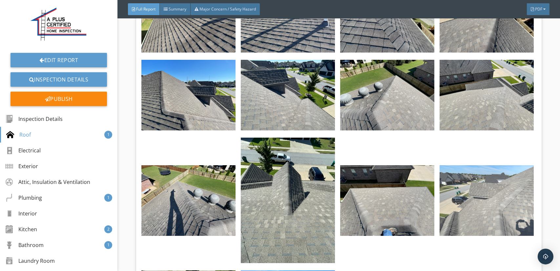
click at [446, 206] on img at bounding box center [487, 200] width 94 height 71
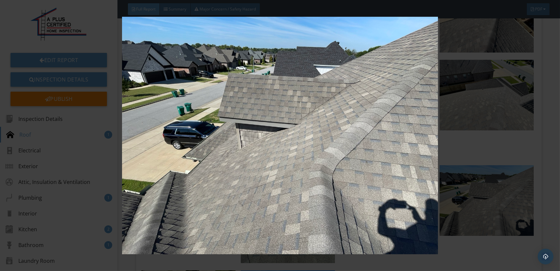
click at [332, 198] on img at bounding box center [280, 135] width 513 height 237
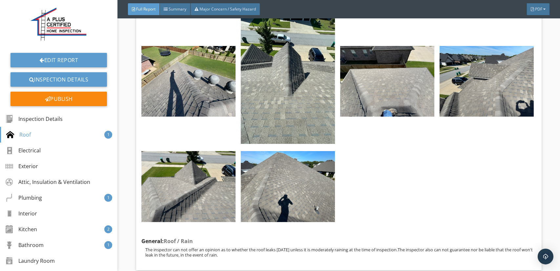
scroll to position [1379, 0]
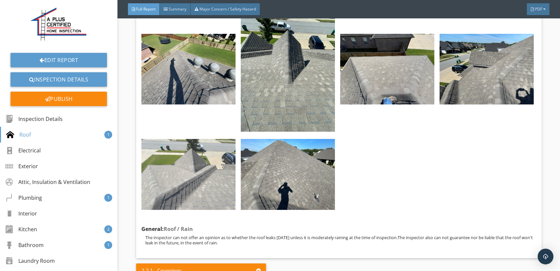
click at [198, 181] on img at bounding box center [189, 174] width 94 height 71
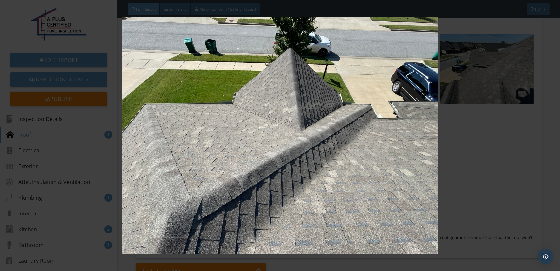
click at [229, 179] on img at bounding box center [280, 135] width 513 height 237
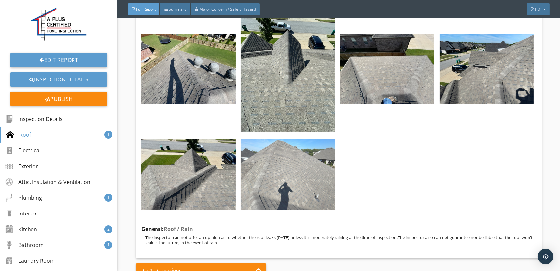
click at [293, 182] on img at bounding box center [288, 174] width 94 height 71
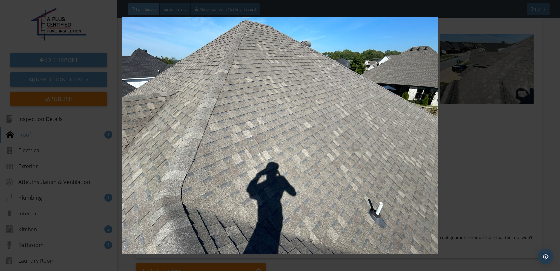
click at [293, 182] on img at bounding box center [280, 135] width 513 height 237
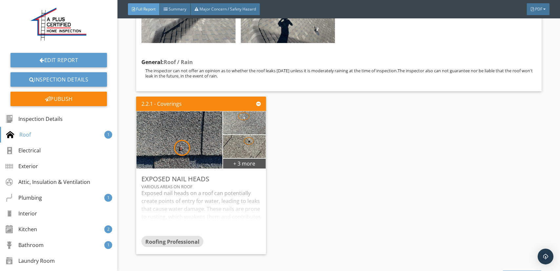
scroll to position [1609, 0]
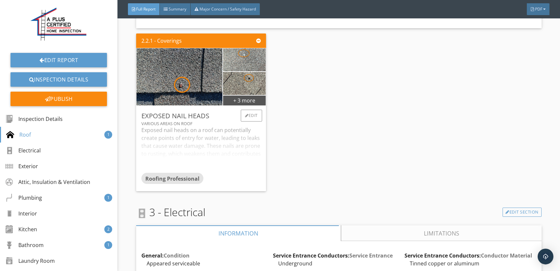
click at [209, 144] on div "Exposed nail heads on a roof can potentially create points of entry for water, …" at bounding box center [202, 149] width 120 height 47
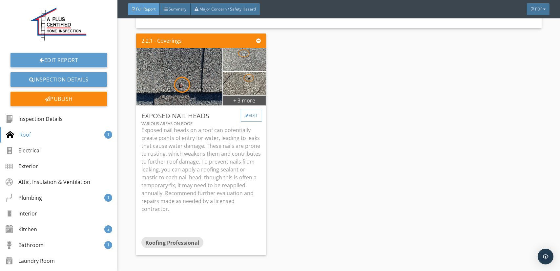
click at [251, 112] on div "Edit" at bounding box center [251, 116] width 21 height 12
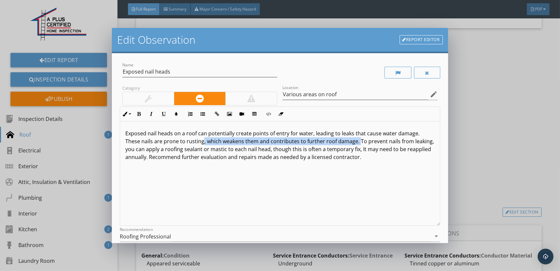
drag, startPoint x: 358, startPoint y: 141, endPoint x: 203, endPoint y: 142, distance: 155.3
click at [203, 142] on p "Exposed nail heads on a roof can potentially create points of entry for water, …" at bounding box center [279, 145] width 309 height 32
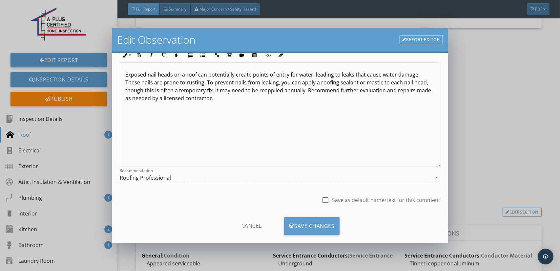
scroll to position [68, 0]
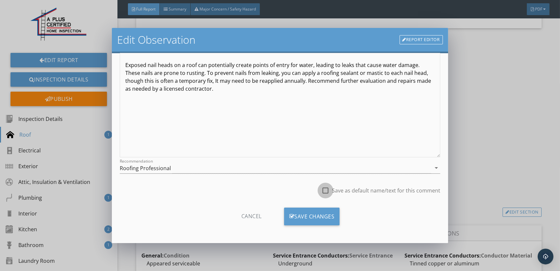
click at [323, 189] on div at bounding box center [325, 190] width 11 height 11
checkbox input "true"
click at [305, 217] on div "Save Changes" at bounding box center [312, 217] width 56 height 18
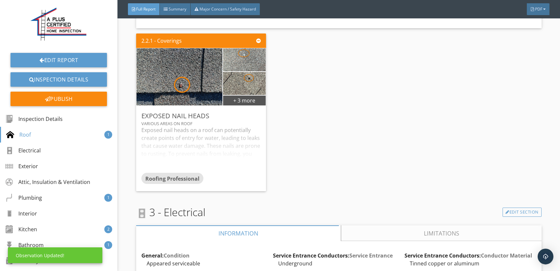
scroll to position [0, 0]
click at [219, 140] on div "Exposed nail heads on a roof can potentially create points of entry for water, …" at bounding box center [202, 149] width 120 height 47
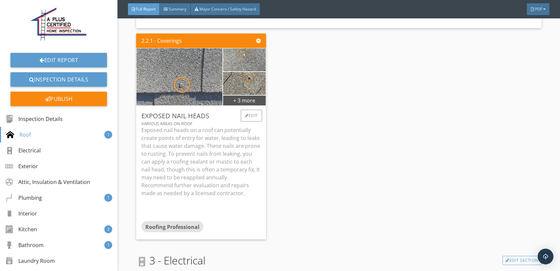
click at [199, 85] on img at bounding box center [179, 76] width 107 height 143
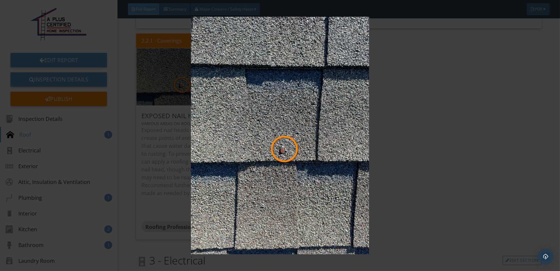
click at [234, 97] on img at bounding box center [280, 135] width 513 height 237
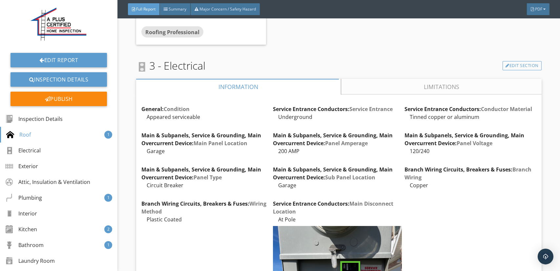
scroll to position [1839, 0]
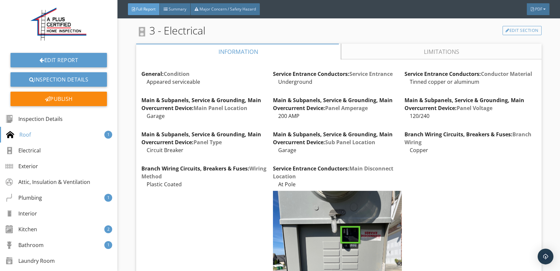
click at [408, 50] on link "Limitations" at bounding box center [441, 52] width 201 height 16
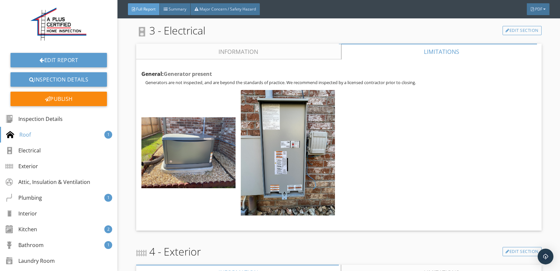
click at [247, 54] on link "Information" at bounding box center [238, 52] width 205 height 16
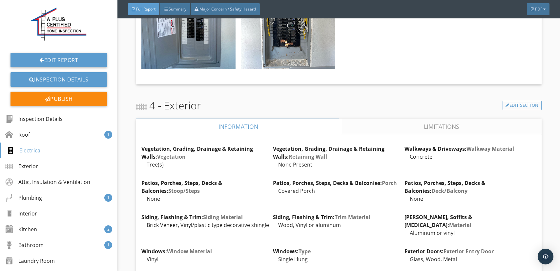
scroll to position [2331, 0]
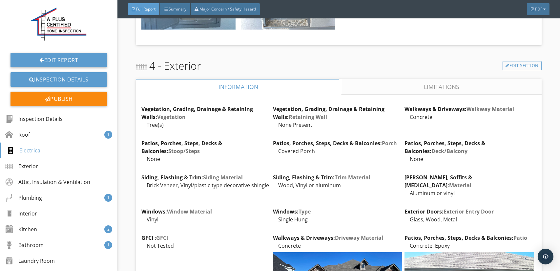
click at [424, 86] on link "Limitations" at bounding box center [441, 87] width 201 height 16
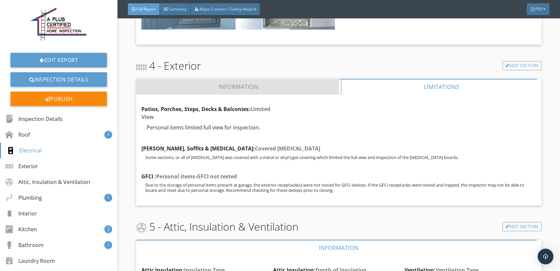
click at [265, 83] on link "Information" at bounding box center [238, 87] width 205 height 16
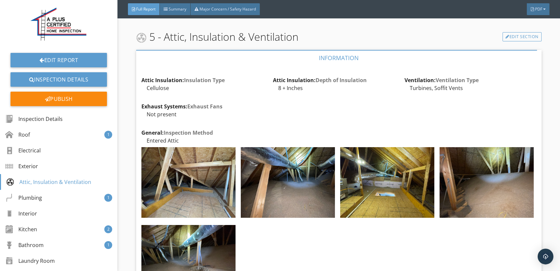
scroll to position [2725, 0]
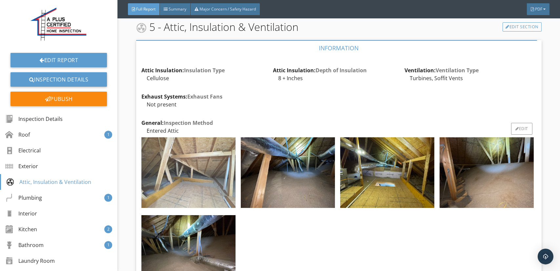
click at [216, 167] on img at bounding box center [189, 172] width 94 height 71
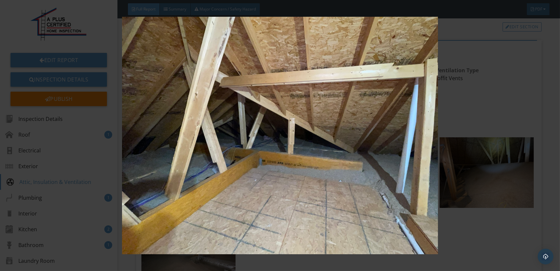
click at [245, 168] on img at bounding box center [280, 135] width 513 height 237
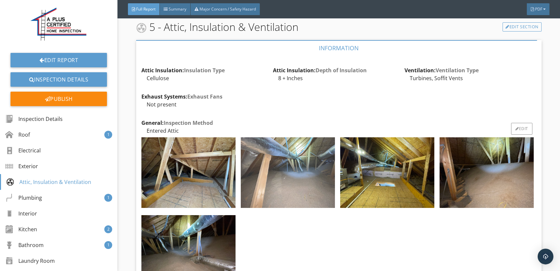
click at [275, 166] on img at bounding box center [288, 172] width 94 height 71
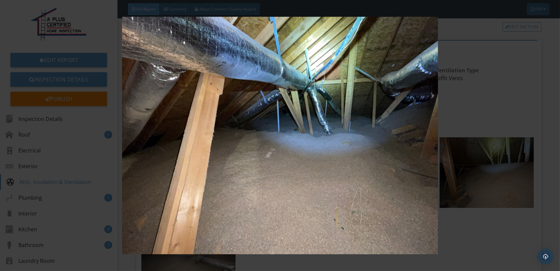
click at [301, 169] on img at bounding box center [280, 135] width 513 height 237
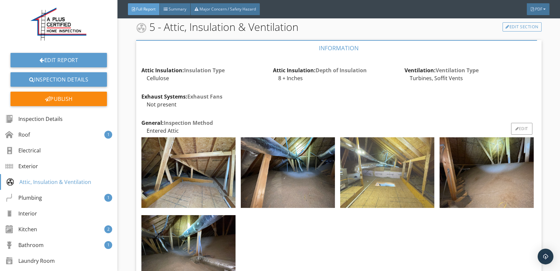
click at [374, 166] on img at bounding box center [387, 172] width 94 height 71
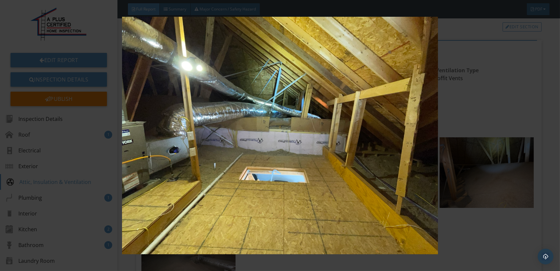
click at [327, 188] on img at bounding box center [280, 135] width 513 height 237
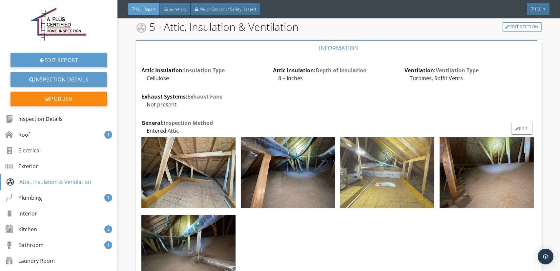
click at [416, 178] on img at bounding box center [387, 172] width 94 height 71
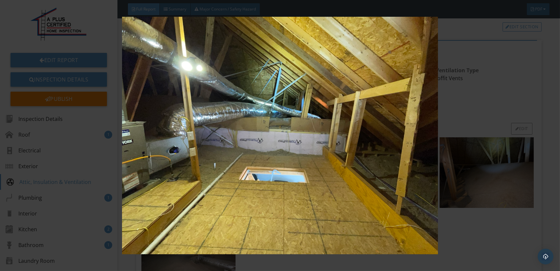
click at [416, 178] on img at bounding box center [280, 135] width 513 height 237
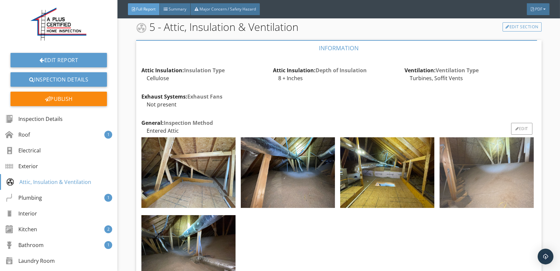
click at [484, 168] on img at bounding box center [487, 172] width 94 height 71
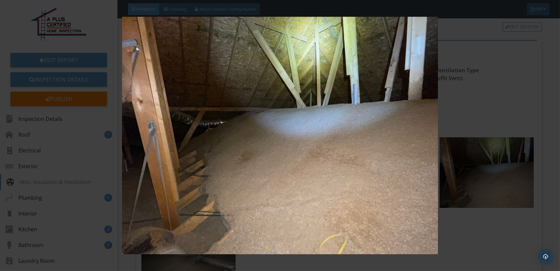
click at [358, 182] on img at bounding box center [280, 135] width 513 height 237
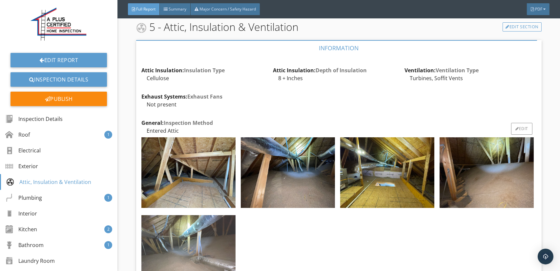
click at [210, 224] on img at bounding box center [189, 250] width 94 height 71
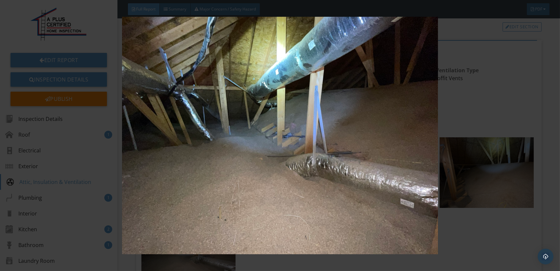
click at [248, 211] on img at bounding box center [280, 135] width 513 height 237
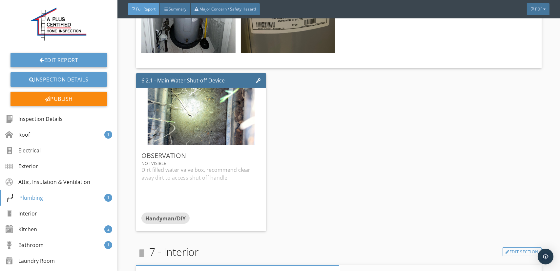
scroll to position [3677, 0]
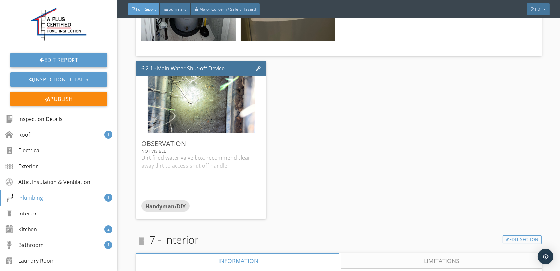
drag, startPoint x: 189, startPoint y: 135, endPoint x: 308, endPoint y: 153, distance: 119.9
click at [189, 154] on div "Dirt filled water valve box, recommend clear away dirt to access shut off handl…" at bounding box center [202, 177] width 120 height 47
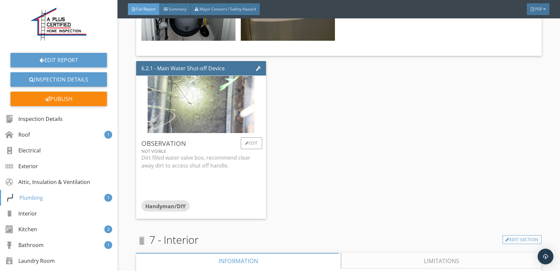
click at [211, 99] on img at bounding box center [201, 104] width 107 height 143
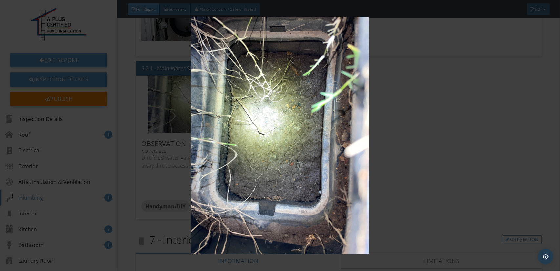
click at [246, 98] on img at bounding box center [280, 135] width 513 height 237
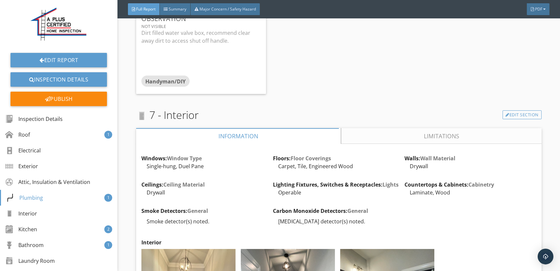
scroll to position [3809, 0]
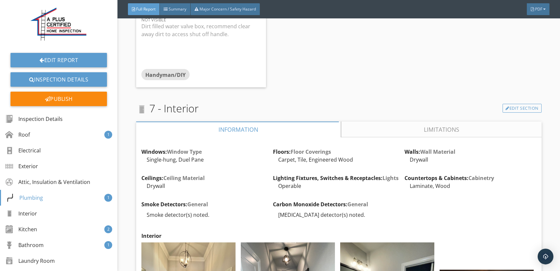
click at [402, 121] on link "Limitations" at bounding box center [441, 129] width 201 height 16
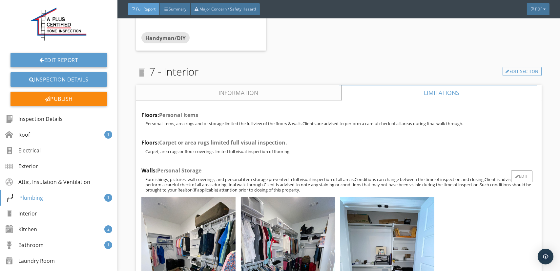
scroll to position [3874, 0]
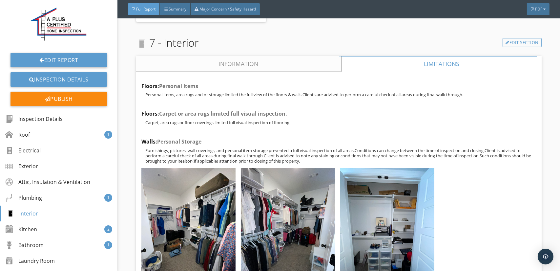
click at [239, 56] on link "Information" at bounding box center [238, 64] width 205 height 16
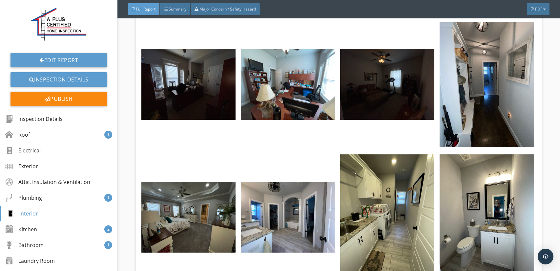
scroll to position [4170, 0]
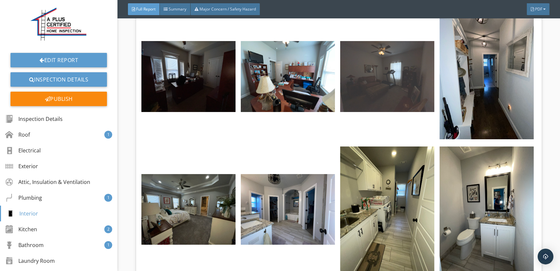
click at [375, 73] on img at bounding box center [387, 76] width 94 height 71
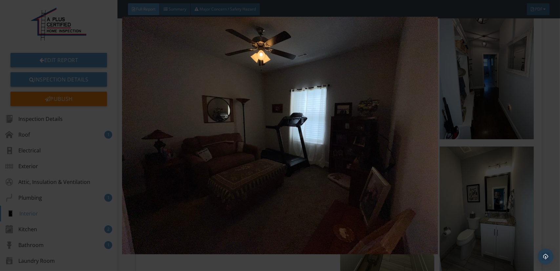
click at [325, 151] on img at bounding box center [280, 135] width 513 height 237
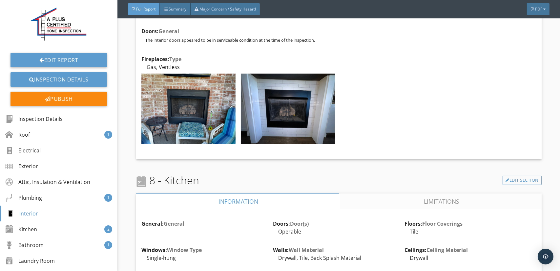
scroll to position [4564, 0]
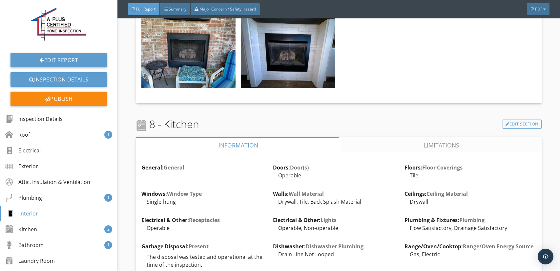
click at [433, 137] on link "Limitations" at bounding box center [441, 145] width 201 height 16
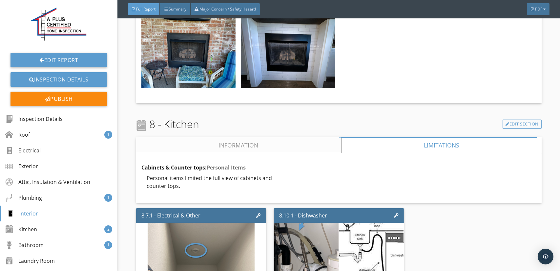
click at [201, 137] on link "Information" at bounding box center [238, 145] width 205 height 16
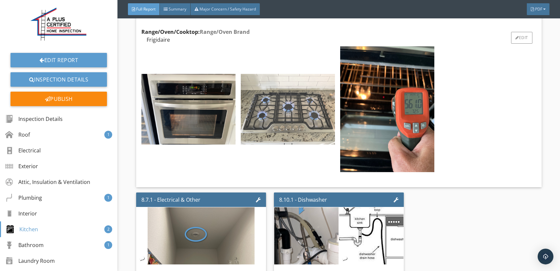
scroll to position [5122, 0]
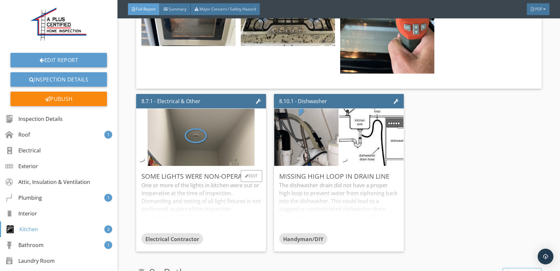
click at [211, 181] on div "One or more of the lights in kitchen were out or inoperative at the time of ins…" at bounding box center [202, 207] width 120 height 52
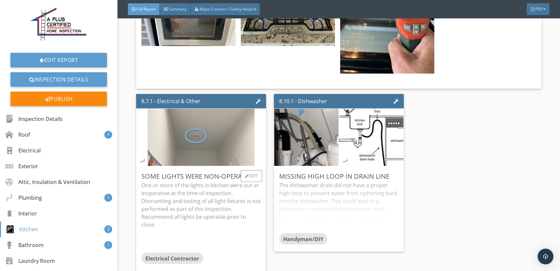
click at [210, 117] on img at bounding box center [201, 137] width 107 height 143
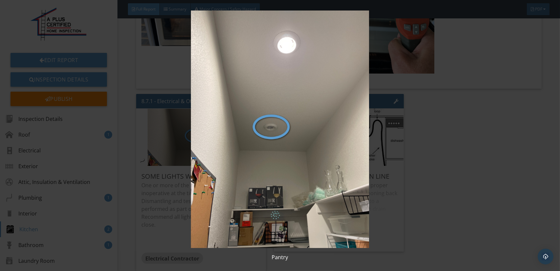
click at [213, 146] on img at bounding box center [280, 129] width 513 height 237
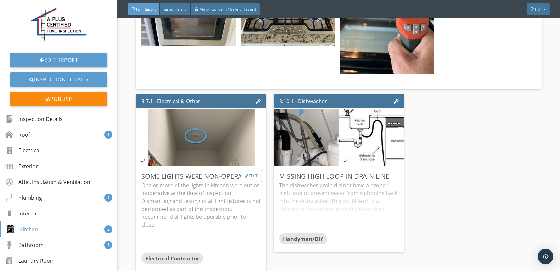
click at [250, 170] on div "Edit" at bounding box center [251, 176] width 21 height 12
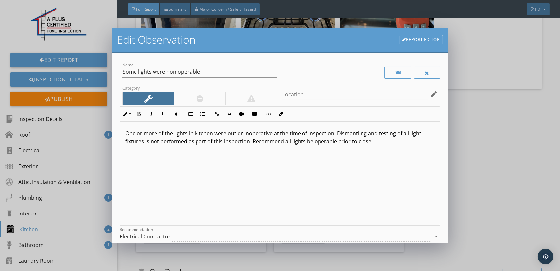
scroll to position [0, 0]
click at [320, 93] on input "Location" at bounding box center [356, 94] width 146 height 11
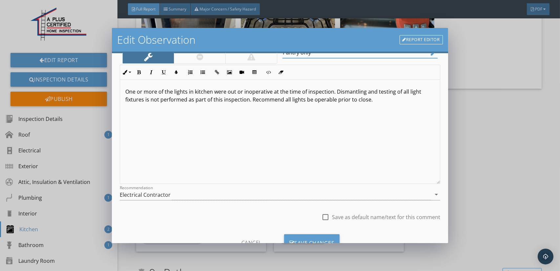
scroll to position [68, 0]
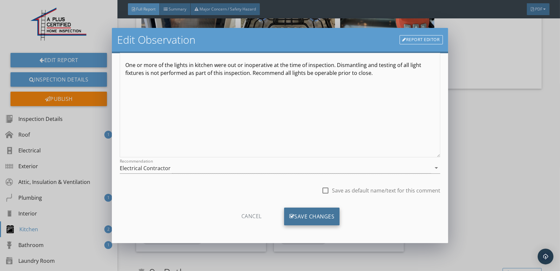
type input "Pantry only"
click at [316, 213] on div "Save Changes" at bounding box center [312, 217] width 56 height 18
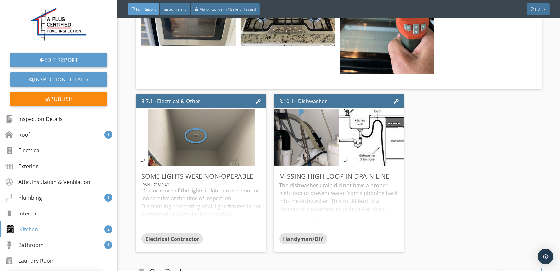
scroll to position [0, 0]
click at [312, 181] on div "The dishwasher drain did not have a proper high loop to prevent water from siph…" at bounding box center [339, 207] width 120 height 52
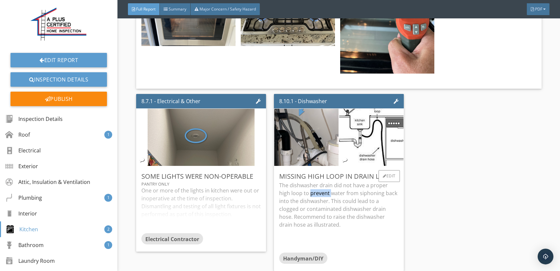
click at [312, 181] on p "The dishwasher drain did not have a proper high loop to prevent water from siph…" at bounding box center [339, 204] width 120 height 47
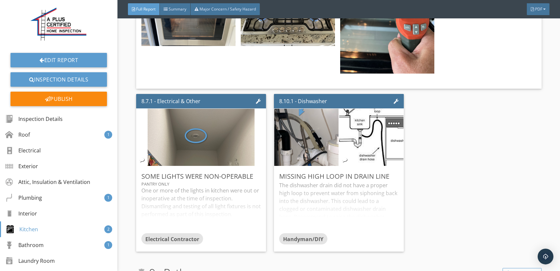
click at [423, 165] on div "8.7.1 - Electrical & Other Some lights were non-operable Pantry only One or mor…" at bounding box center [339, 172] width 406 height 163
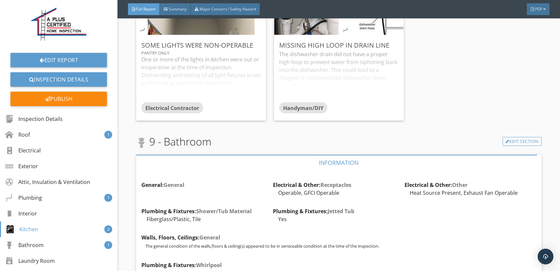
scroll to position [5352, 0]
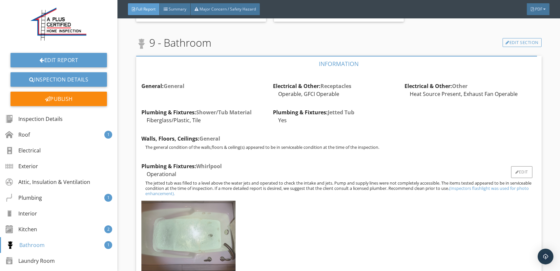
click at [202, 204] on img at bounding box center [189, 236] width 94 height 71
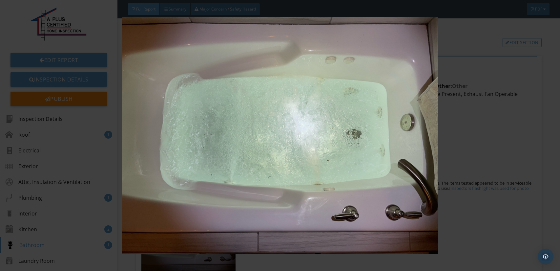
click at [270, 168] on img at bounding box center [280, 135] width 513 height 237
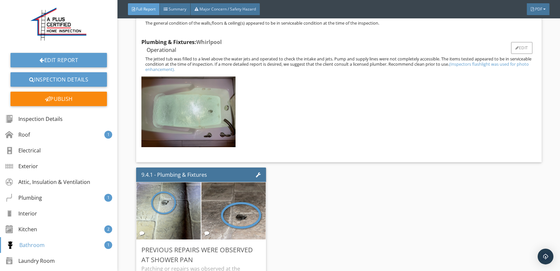
scroll to position [5516, 0]
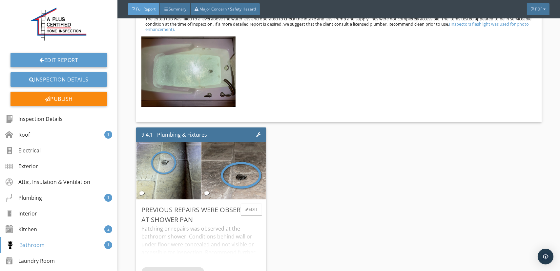
click at [205, 225] on div "Patching or repairs was observed at the bathroom shower. Conditions behind wall…" at bounding box center [202, 246] width 120 height 42
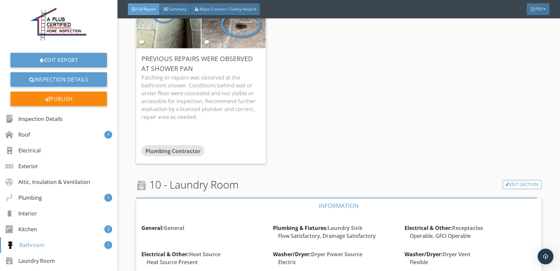
scroll to position [5614, 0]
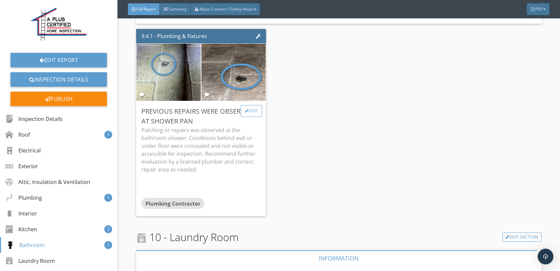
click at [250, 105] on div "Edit" at bounding box center [251, 111] width 21 height 12
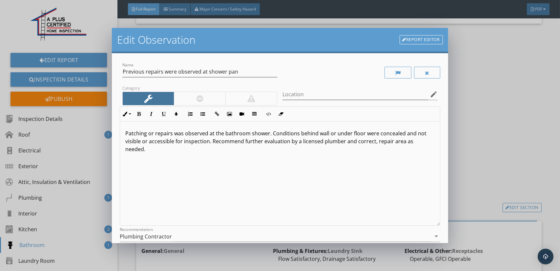
click at [376, 140] on p "Patching or repairs was observed at the bathroom shower. Conditions behind wall…" at bounding box center [279, 141] width 309 height 24
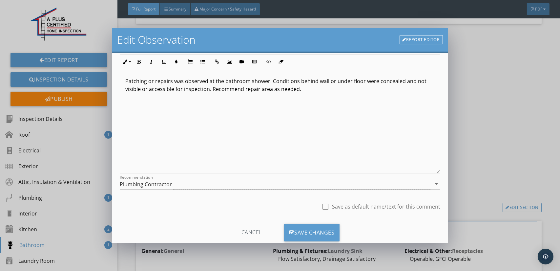
scroll to position [68, 0]
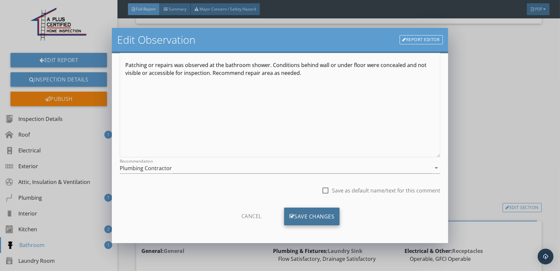
click at [324, 216] on div "Save Changes" at bounding box center [312, 217] width 56 height 18
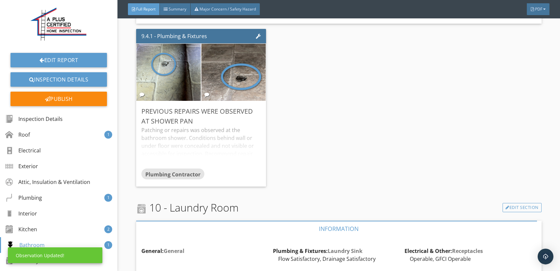
scroll to position [0, 0]
click at [182, 126] on div "Patching or repairs was observed at the bathroom shower. Conditions behind wall…" at bounding box center [202, 147] width 120 height 42
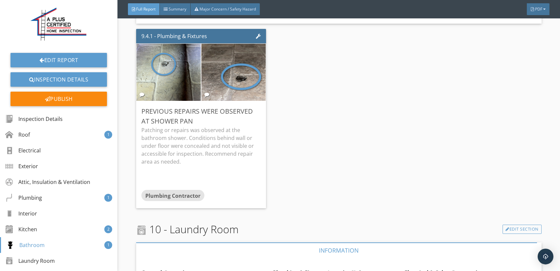
click at [283, 126] on div "9.4.1 - Plumbing & Fixtures Previous repairs were observed at shower pan Patchi…" at bounding box center [339, 118] width 406 height 184
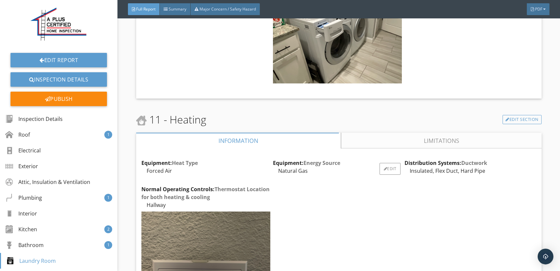
scroll to position [5976, 0]
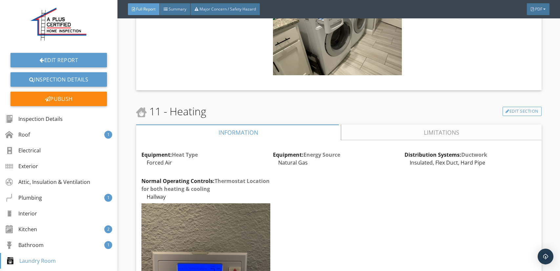
click at [442, 124] on link "Limitations" at bounding box center [441, 132] width 201 height 16
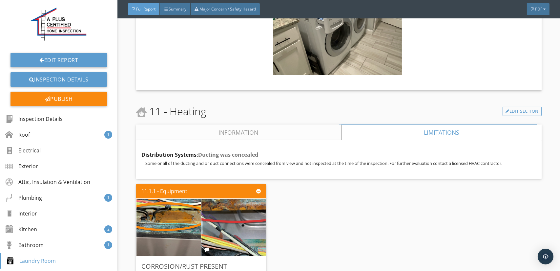
click at [236, 124] on link "Information" at bounding box center [238, 132] width 205 height 16
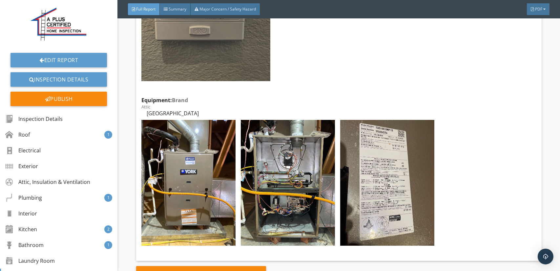
scroll to position [6271, 0]
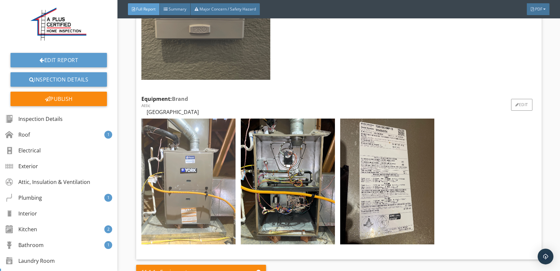
click at [214, 139] on img at bounding box center [189, 182] width 94 height 126
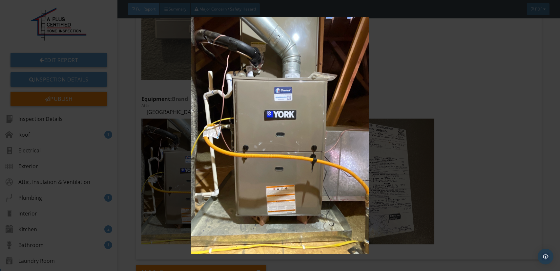
click at [248, 137] on img at bounding box center [280, 135] width 513 height 237
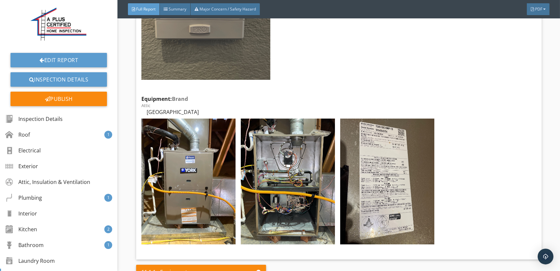
click at [281, 138] on img at bounding box center [288, 182] width 94 height 126
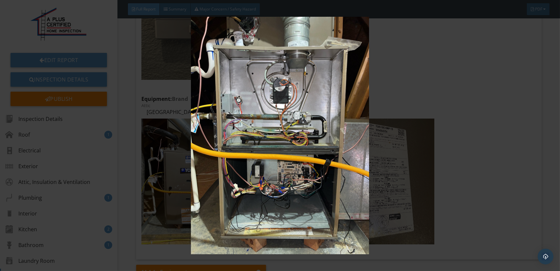
click at [284, 137] on img at bounding box center [280, 135] width 513 height 237
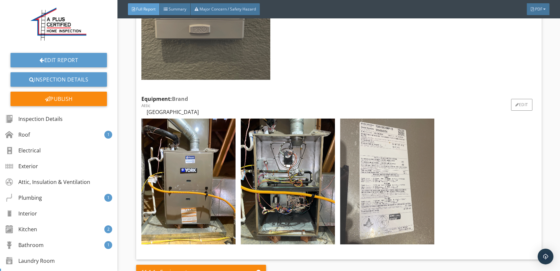
click at [350, 137] on img at bounding box center [387, 182] width 94 height 126
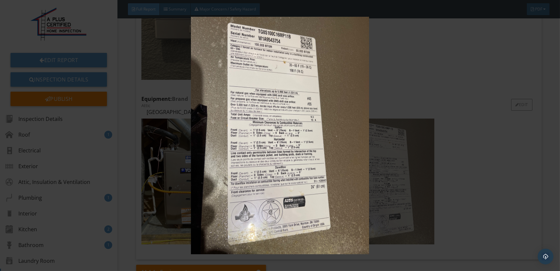
click at [350, 137] on img at bounding box center [280, 135] width 513 height 237
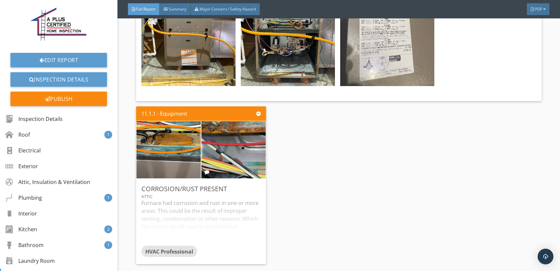
scroll to position [6435, 0]
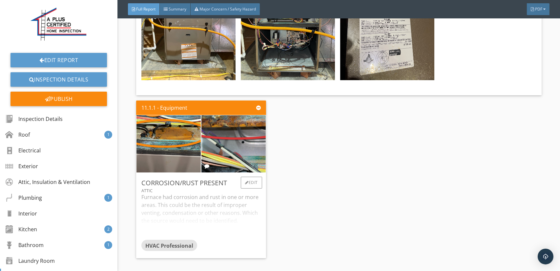
click at [182, 193] on div "Furnace had corrosion and rust in one or more areas. This could be the result o…" at bounding box center [202, 216] width 120 height 47
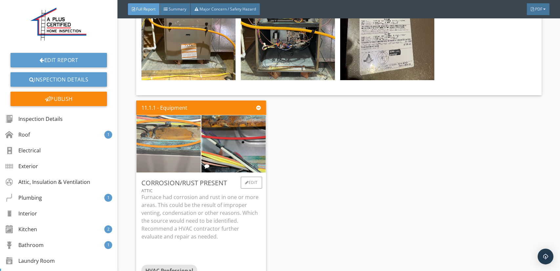
click at [173, 112] on img at bounding box center [168, 143] width 161 height 121
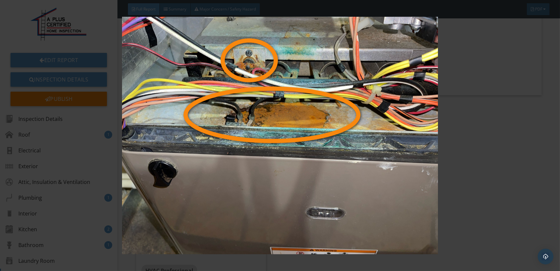
click at [214, 113] on img at bounding box center [280, 135] width 513 height 237
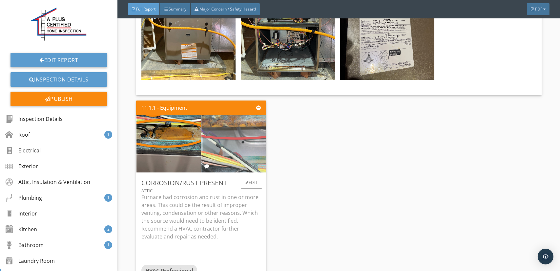
click at [241, 108] on img at bounding box center [233, 143] width 161 height 121
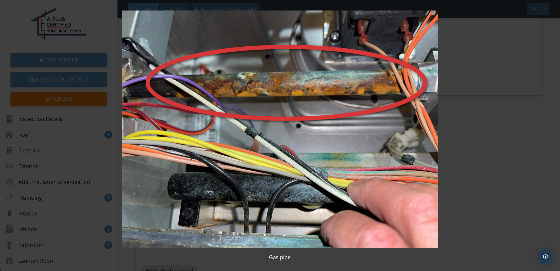
click at [241, 108] on img at bounding box center [280, 129] width 513 height 237
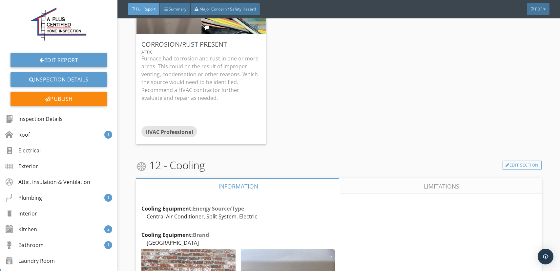
scroll to position [6632, 0]
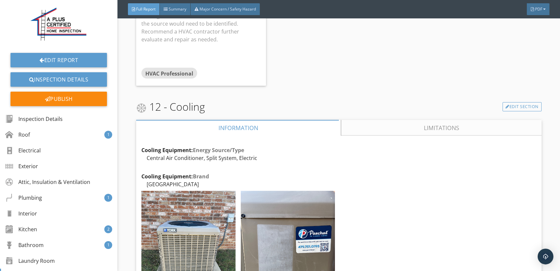
click at [416, 120] on link "Limitations" at bounding box center [441, 128] width 201 height 16
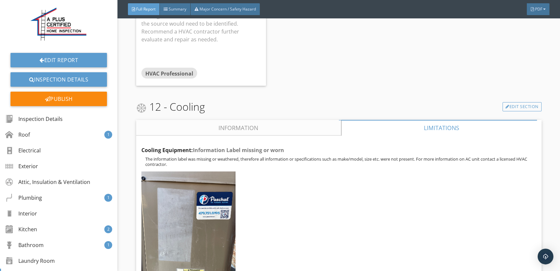
click at [258, 120] on link "Information" at bounding box center [238, 128] width 205 height 16
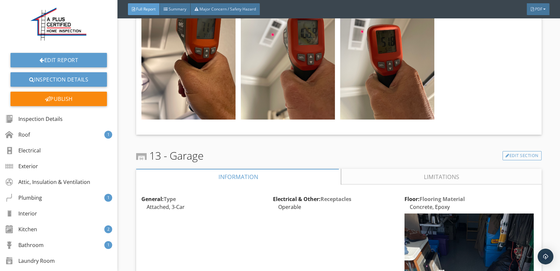
scroll to position [7026, 0]
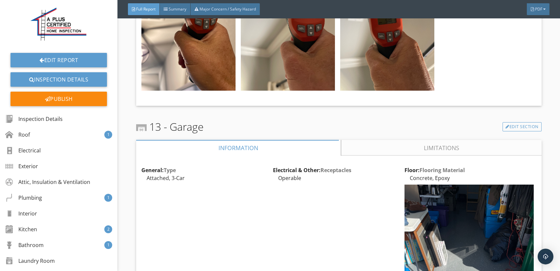
drag, startPoint x: 432, startPoint y: 111, endPoint x: 415, endPoint y: 111, distance: 17.1
click at [431, 140] on link "Limitations" at bounding box center [441, 148] width 201 height 16
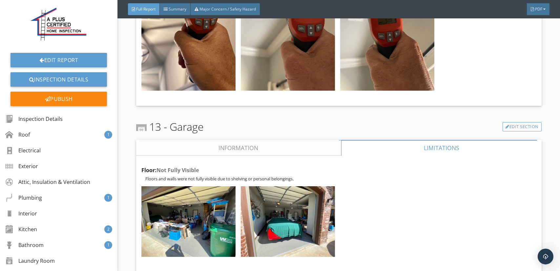
click at [233, 140] on link "Information" at bounding box center [238, 148] width 205 height 16
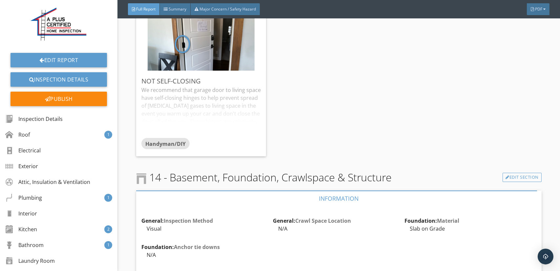
scroll to position [7565, 0]
click at [58, 78] on link "Inspection Details" at bounding box center [59, 79] width 97 height 14
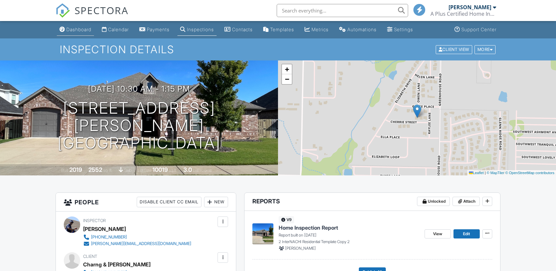
click at [79, 29] on div "Dashboard" at bounding box center [78, 30] width 25 height 6
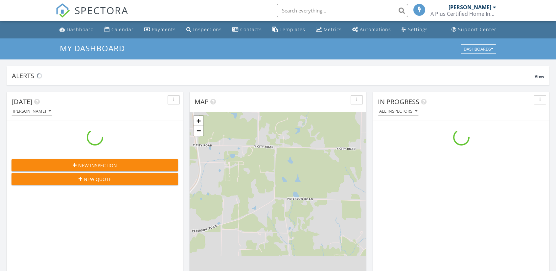
scroll to position [608, 566]
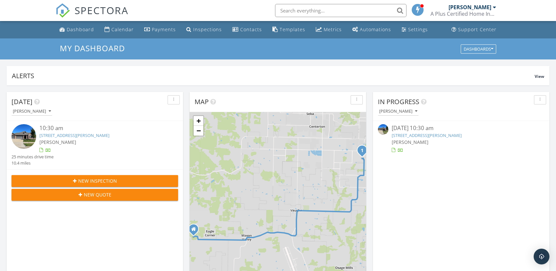
click at [381, 129] on img at bounding box center [383, 129] width 11 height 11
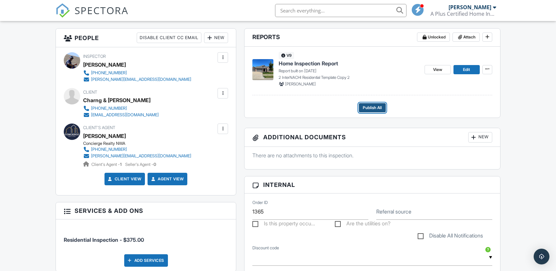
click at [372, 109] on span "Publish All" at bounding box center [371, 107] width 19 height 7
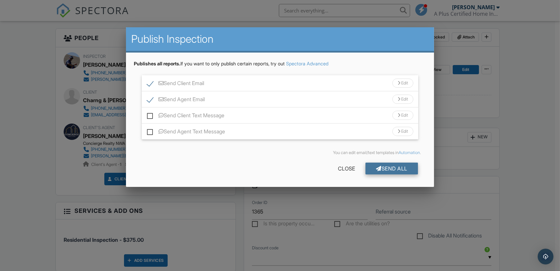
click at [394, 172] on div "Send All" at bounding box center [392, 169] width 53 height 12
